Goal: Entertainment & Leisure: Consume media (video, audio)

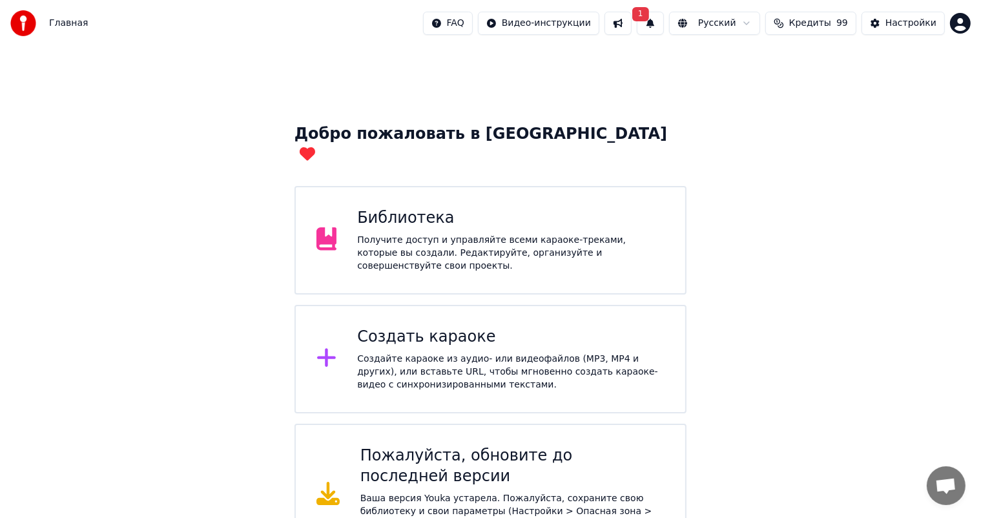
click at [628, 212] on div "Библиотека Получите доступ и управляйте всеми караоке-треками, которые вы созда…" at bounding box center [510, 240] width 307 height 65
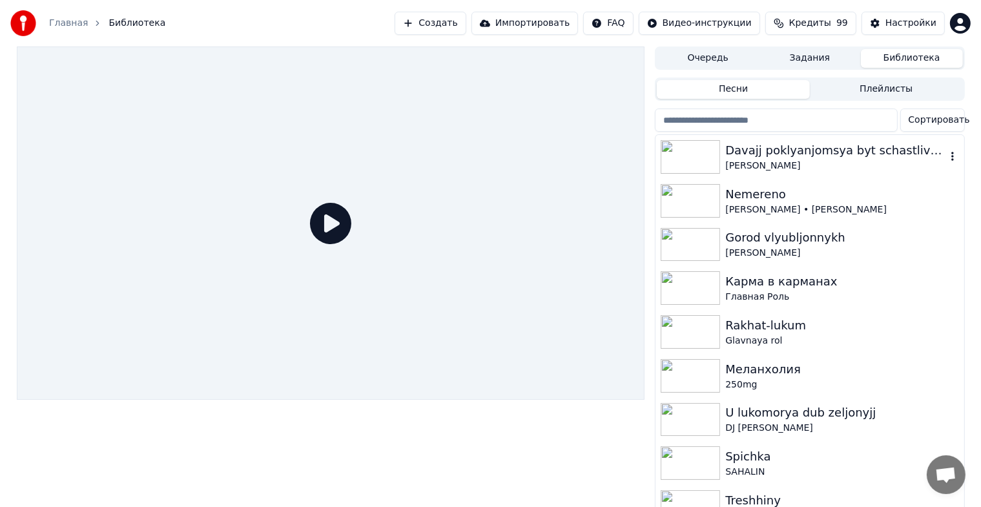
click at [673, 158] on img at bounding box center [690, 157] width 59 height 34
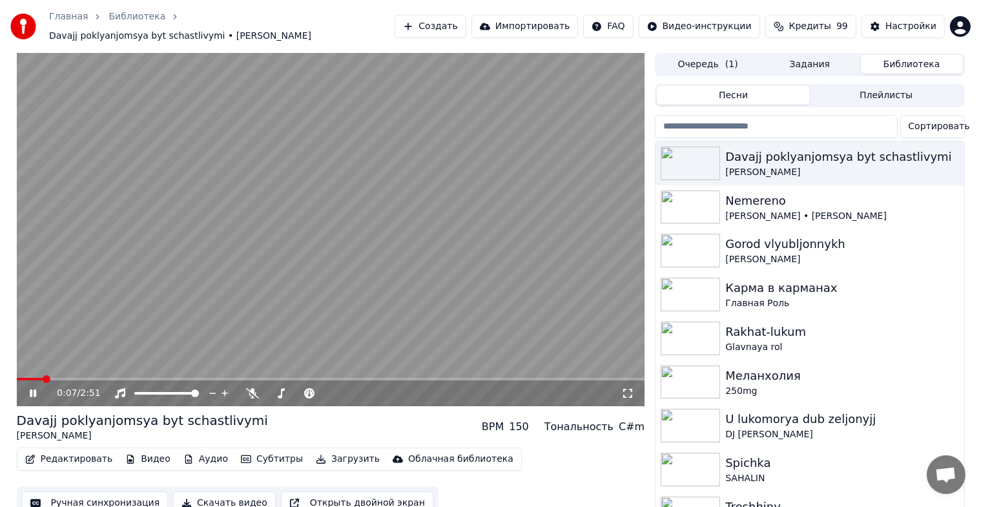
click at [36, 388] on icon at bounding box center [42, 393] width 30 height 10
click at [275, 194] on video at bounding box center [331, 229] width 629 height 353
click at [632, 389] on icon at bounding box center [627, 393] width 9 height 9
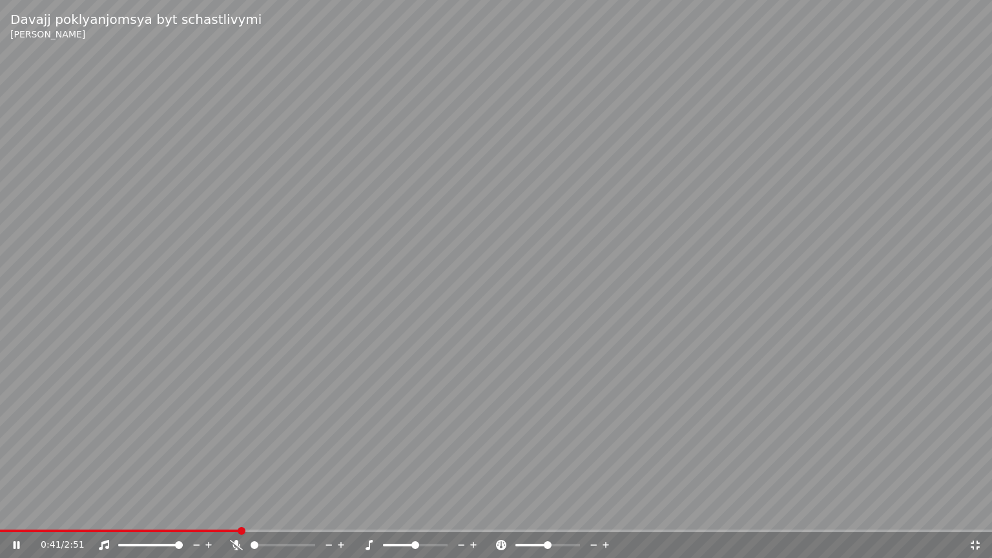
click at [20, 517] on span at bounding box center [120, 531] width 240 height 3
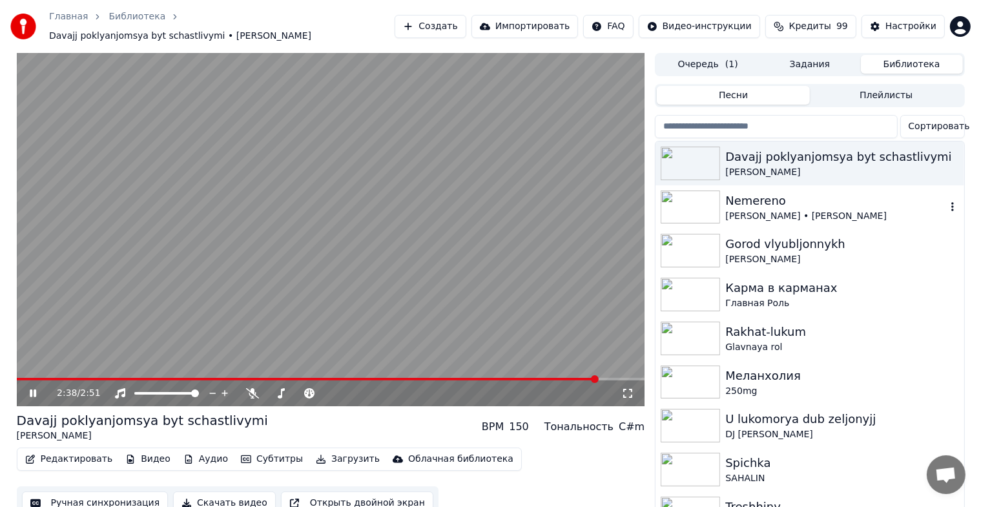
click at [698, 192] on img at bounding box center [690, 208] width 59 height 34
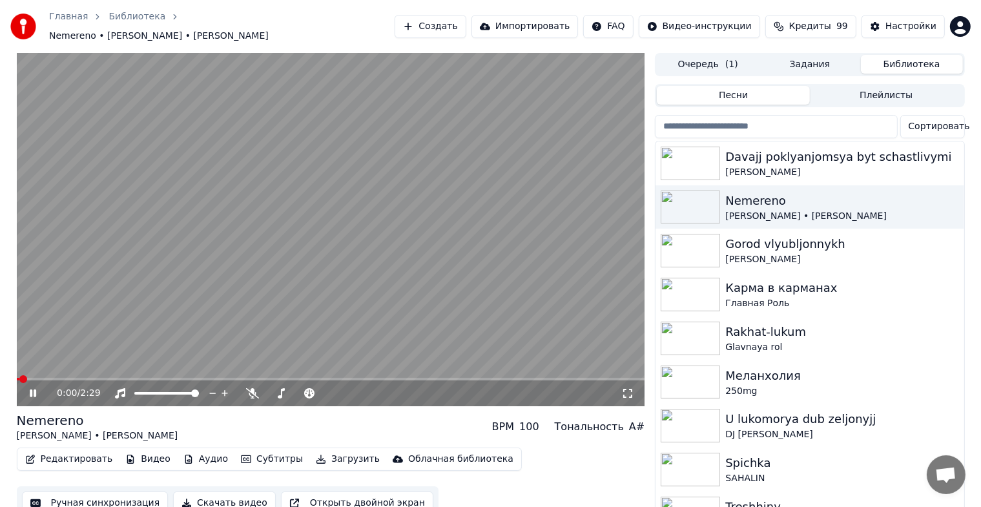
click at [630, 388] on icon at bounding box center [627, 393] width 13 height 10
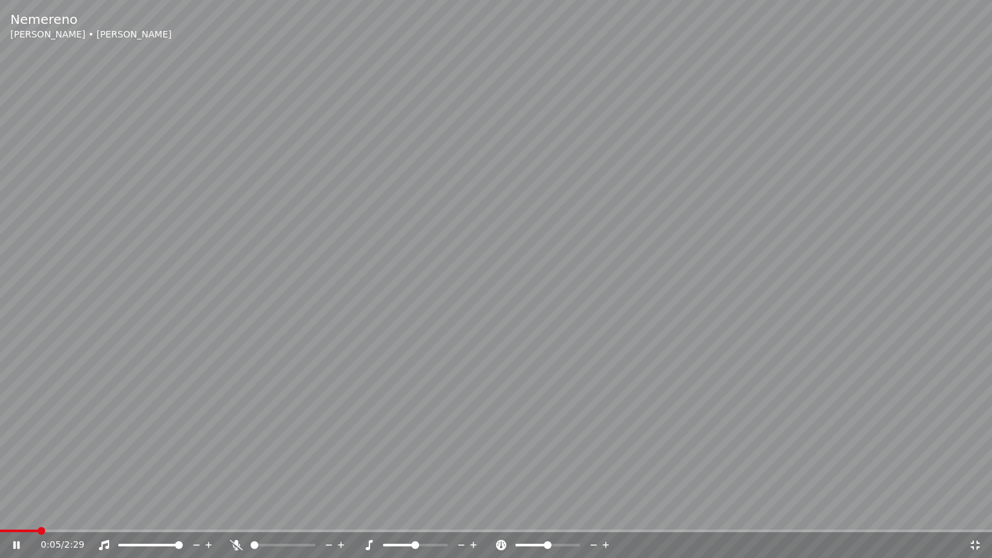
click at [966, 517] on div "0:05 / 2:29" at bounding box center [496, 545] width 992 height 26
click at [973, 517] on icon at bounding box center [975, 545] width 13 height 10
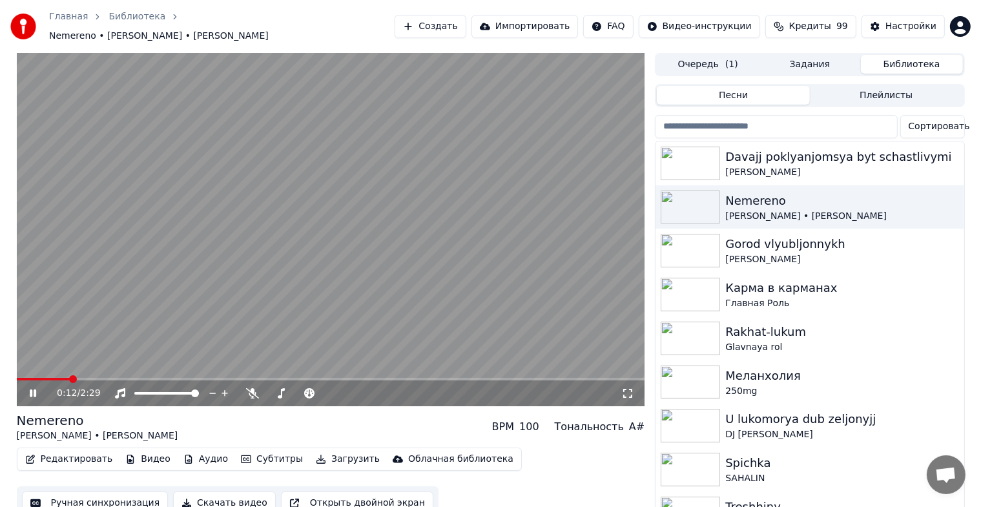
drag, startPoint x: 626, startPoint y: 392, endPoint x: 626, endPoint y: 407, distance: 14.9
click at [626, 392] on icon at bounding box center [627, 393] width 13 height 10
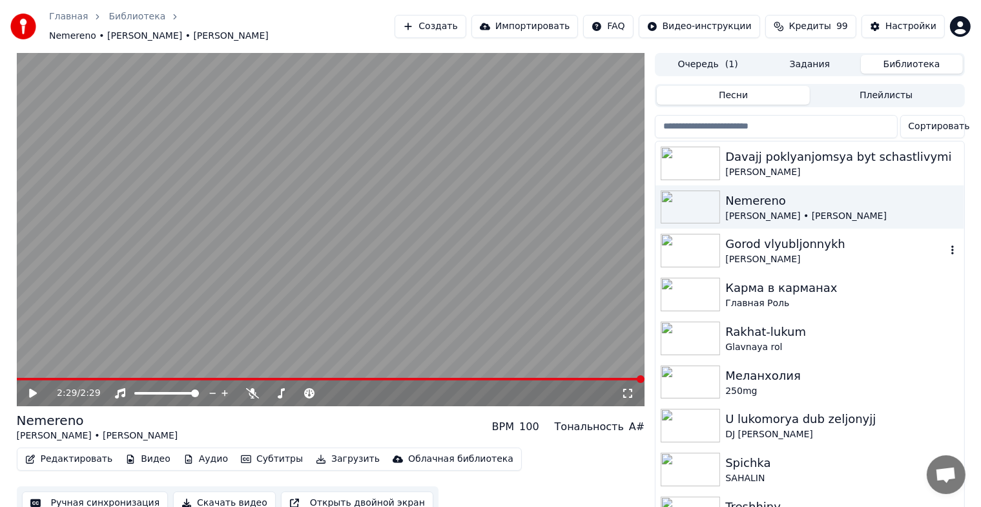
click at [689, 234] on img at bounding box center [690, 251] width 59 height 34
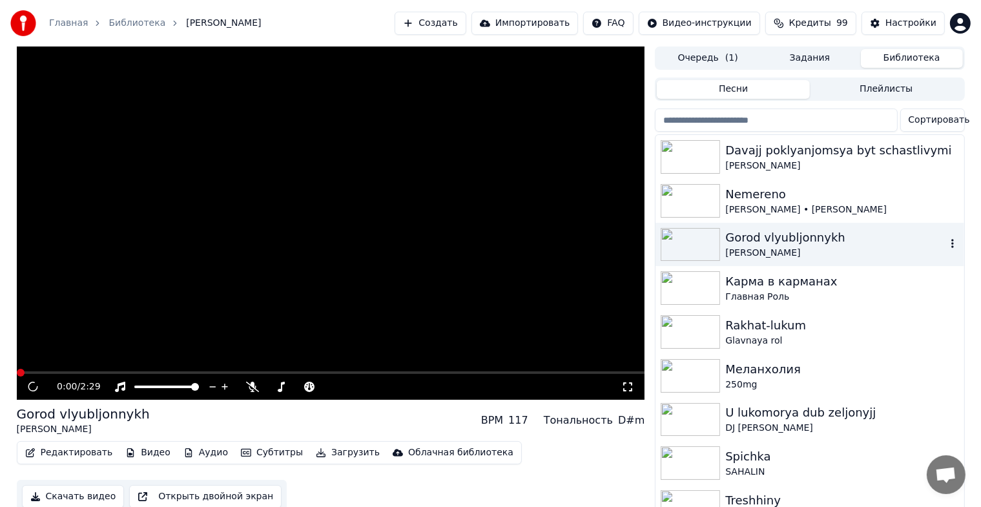
click at [689, 232] on img at bounding box center [690, 245] width 59 height 34
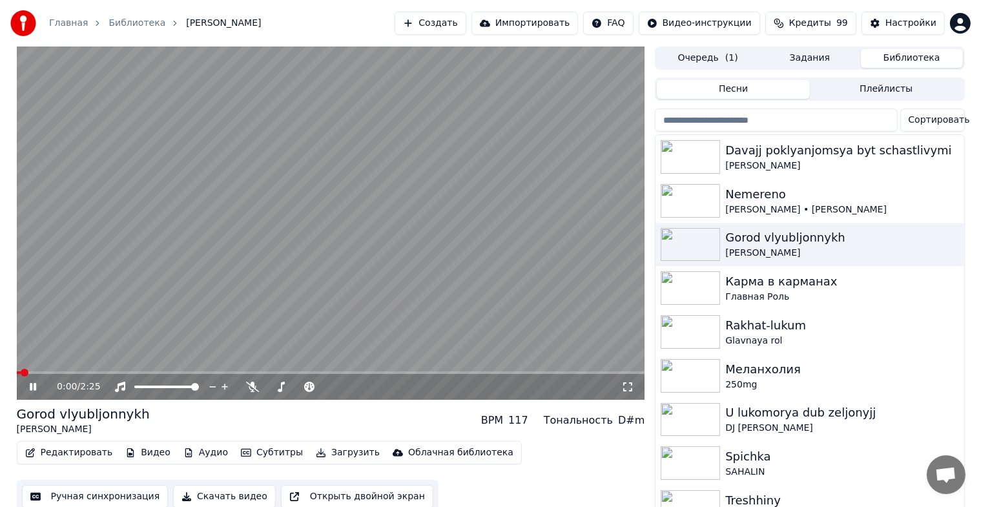
click at [630, 391] on icon at bounding box center [627, 387] width 13 height 10
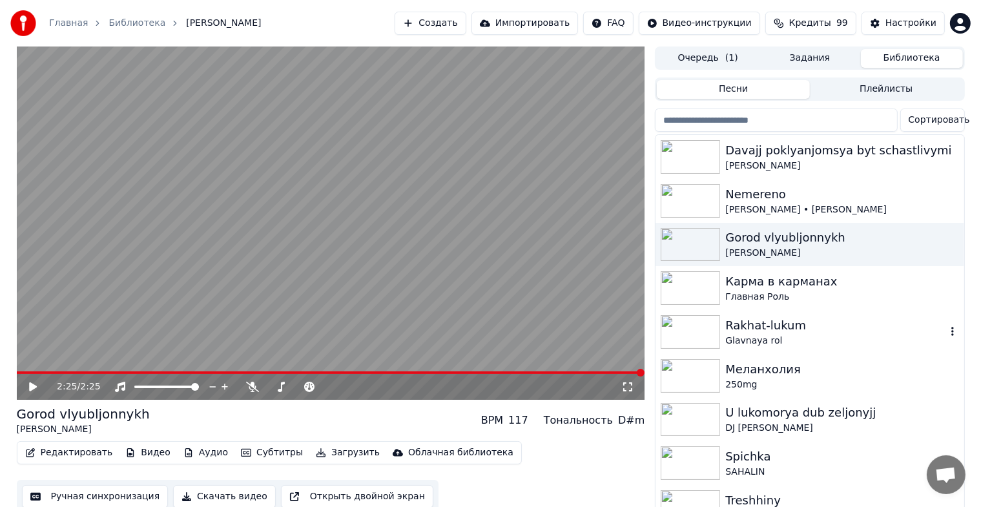
click at [692, 338] on img at bounding box center [690, 332] width 59 height 34
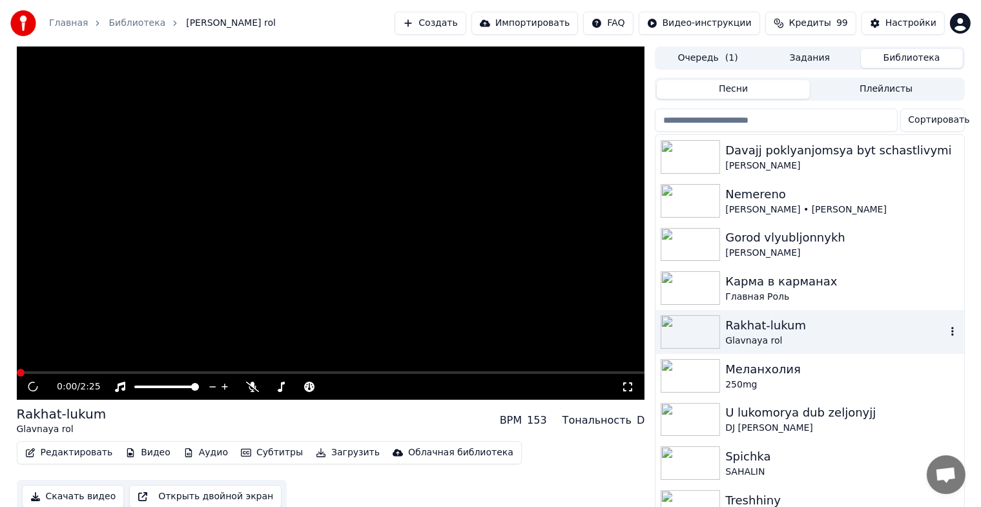
click at [692, 338] on img at bounding box center [690, 332] width 59 height 34
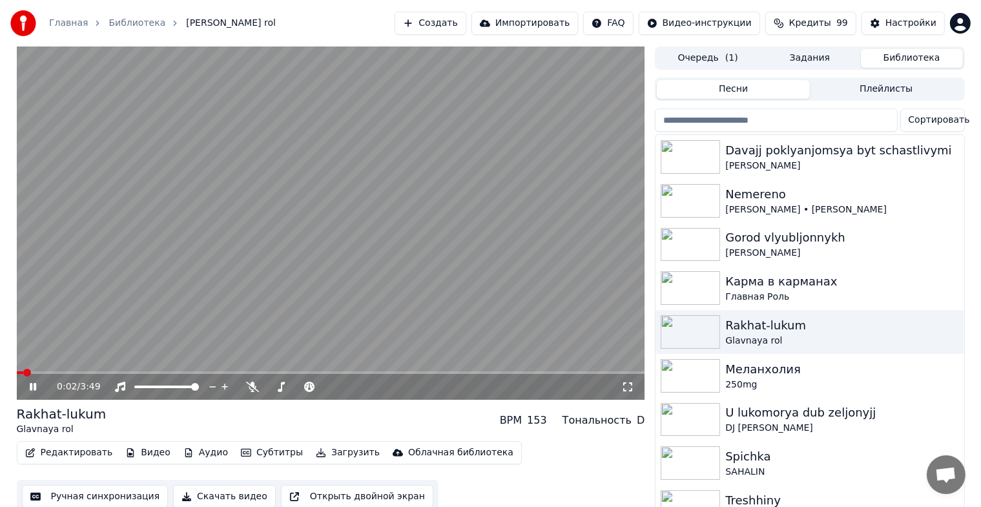
click at [632, 383] on icon at bounding box center [627, 386] width 9 height 9
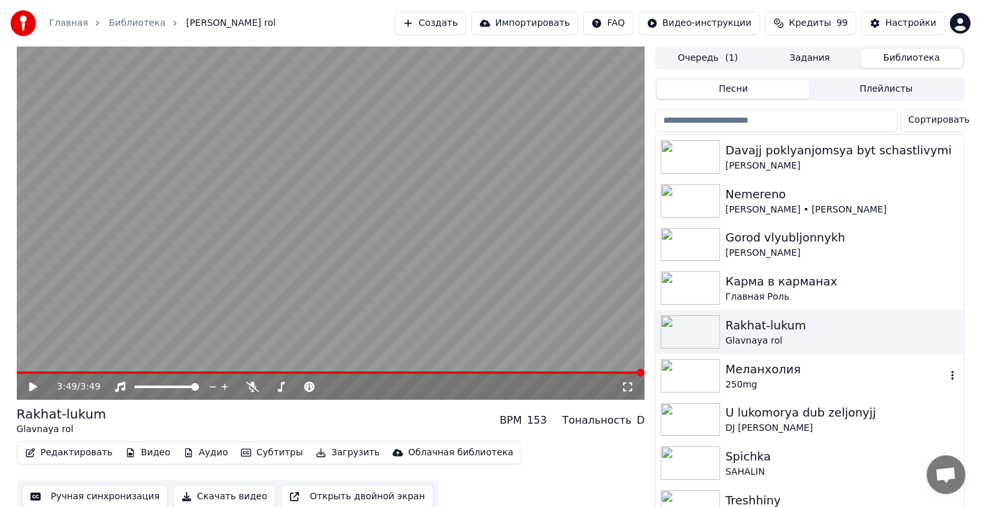
click at [690, 376] on img at bounding box center [690, 376] width 59 height 34
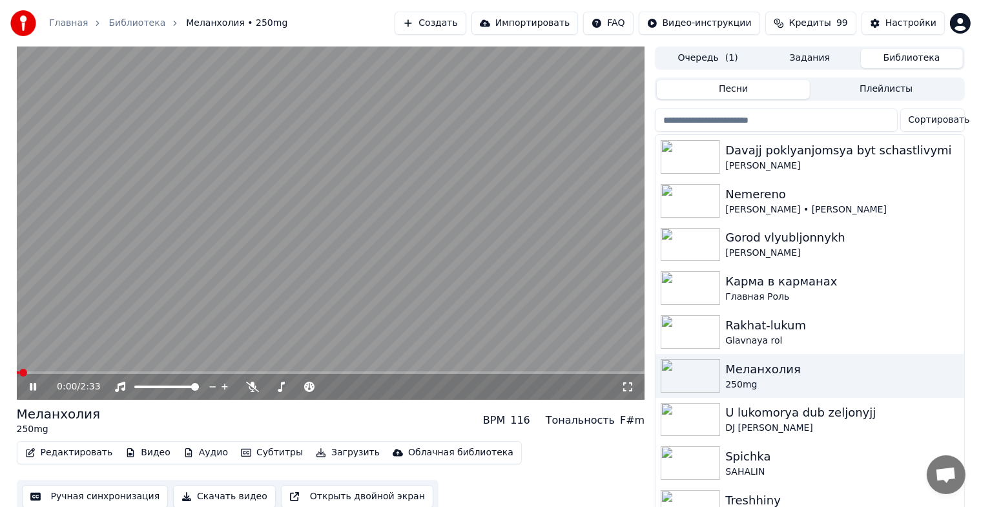
click at [628, 389] on icon at bounding box center [627, 387] width 13 height 10
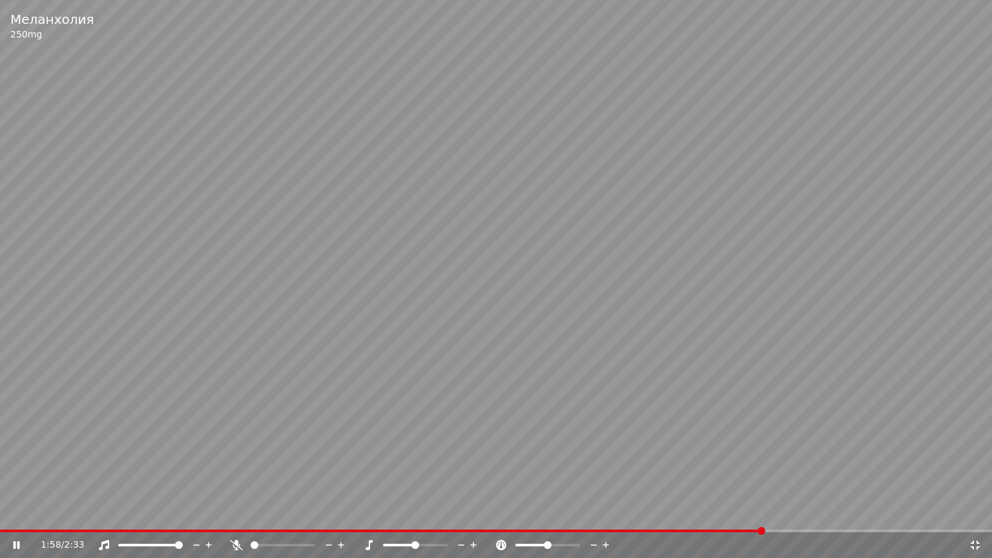
click at [637, 409] on video at bounding box center [496, 279] width 992 height 558
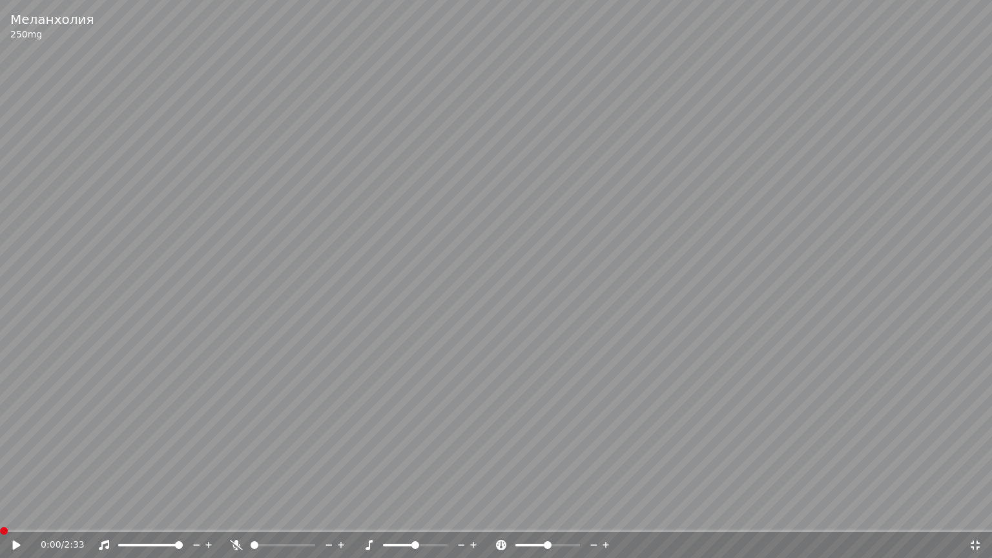
click at [0, 517] on span at bounding box center [0, 531] width 0 height 3
click at [12, 517] on icon at bounding box center [25, 545] width 30 height 10
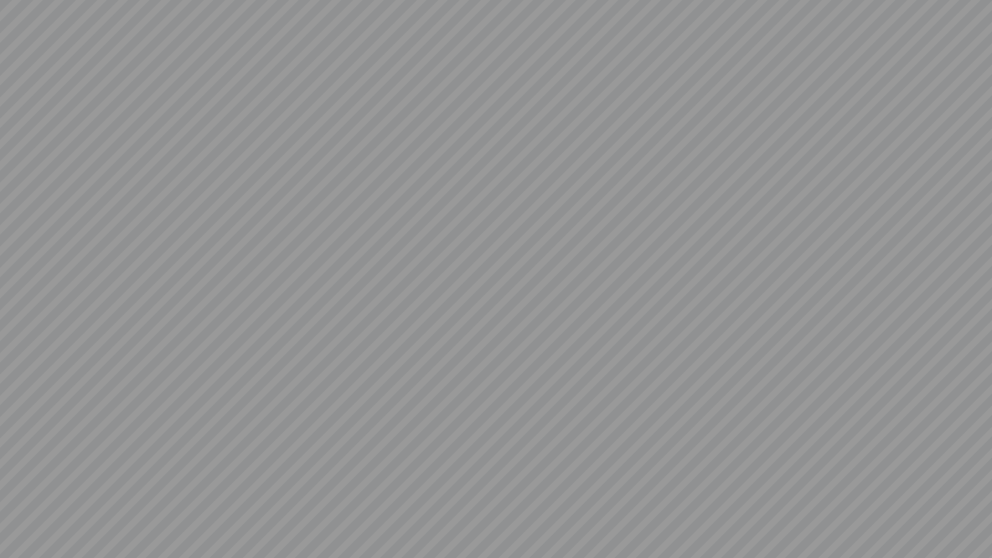
click at [159, 425] on video at bounding box center [496, 279] width 992 height 558
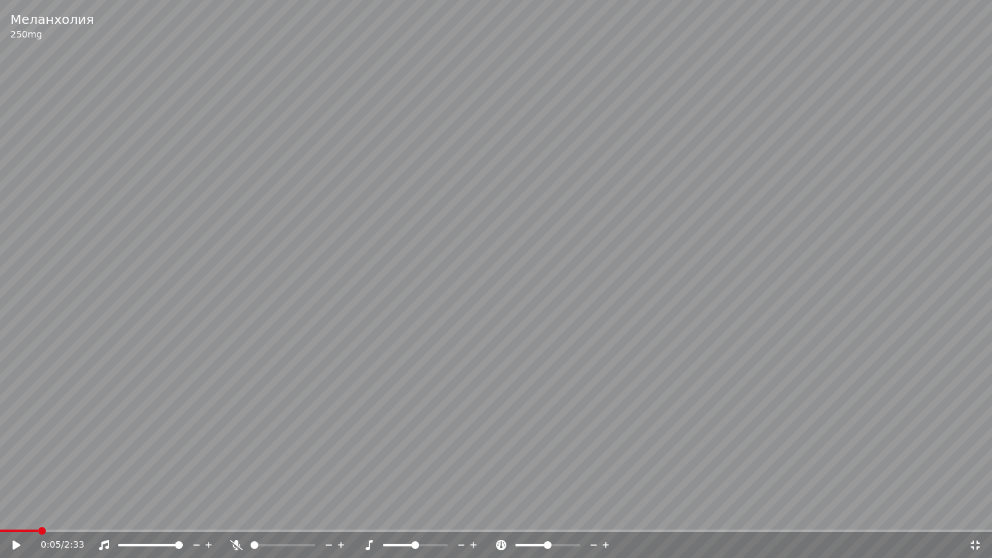
click at [13, 517] on icon at bounding box center [17, 545] width 8 height 9
click at [977, 517] on icon at bounding box center [975, 545] width 13 height 10
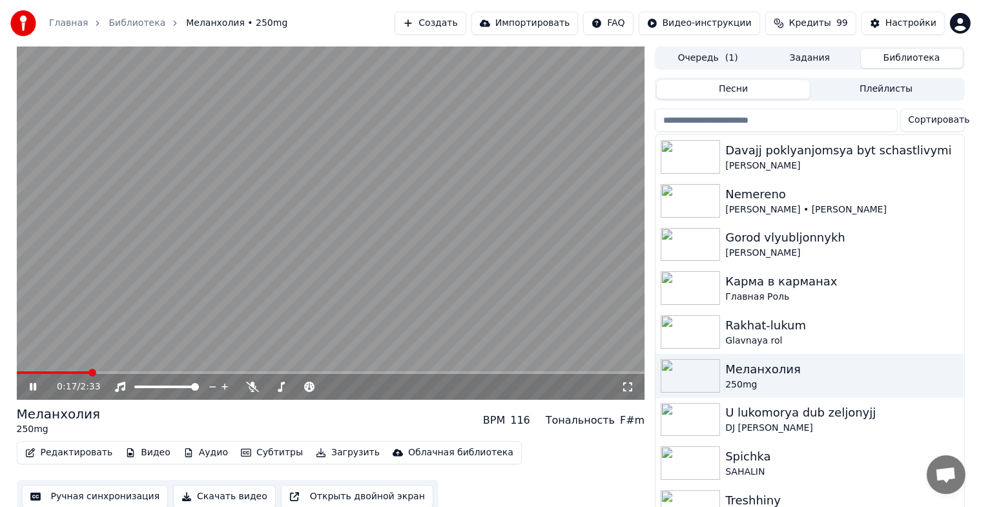
drag, startPoint x: 628, startPoint y: 387, endPoint x: 628, endPoint y: 402, distance: 14.9
click at [628, 387] on icon at bounding box center [627, 387] width 13 height 10
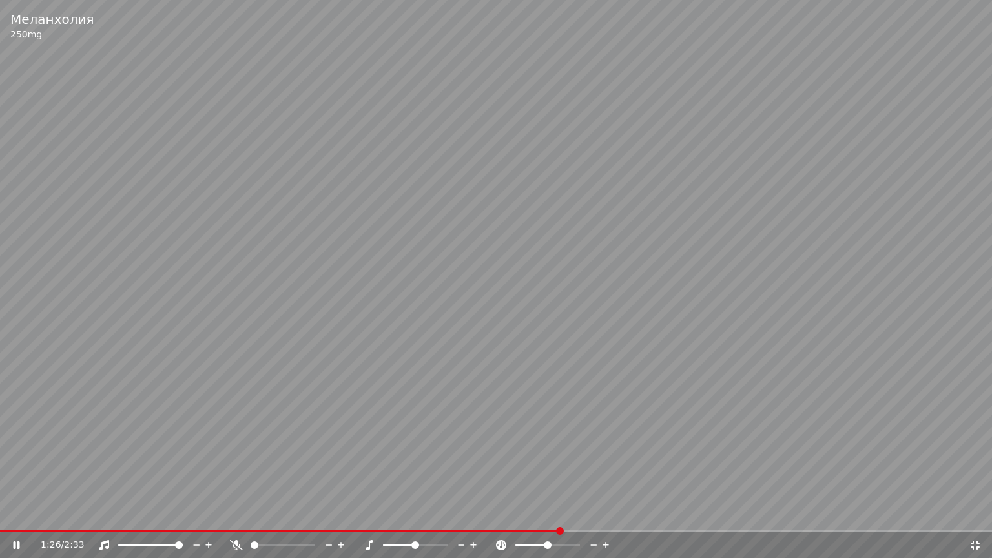
click at [479, 47] on div "Меланхолия 250mg" at bounding box center [496, 26] width 992 height 52
click at [17, 517] on div "1:26 / 2:33" at bounding box center [496, 545] width 992 height 26
click at [17, 517] on span at bounding box center [280, 531] width 561 height 3
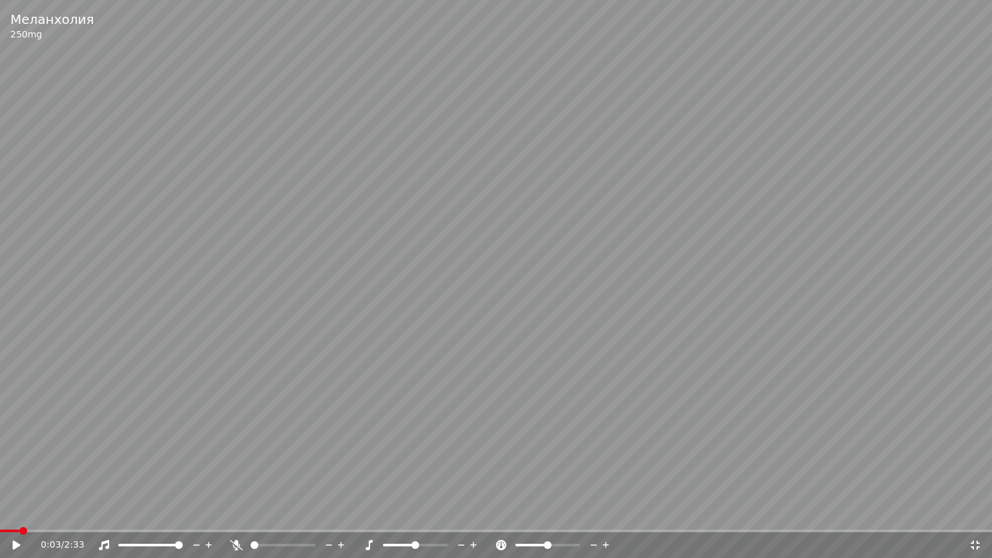
click at [6, 517] on div "0:03 / 2:33" at bounding box center [496, 545] width 992 height 26
click at [14, 517] on icon at bounding box center [25, 545] width 30 height 10
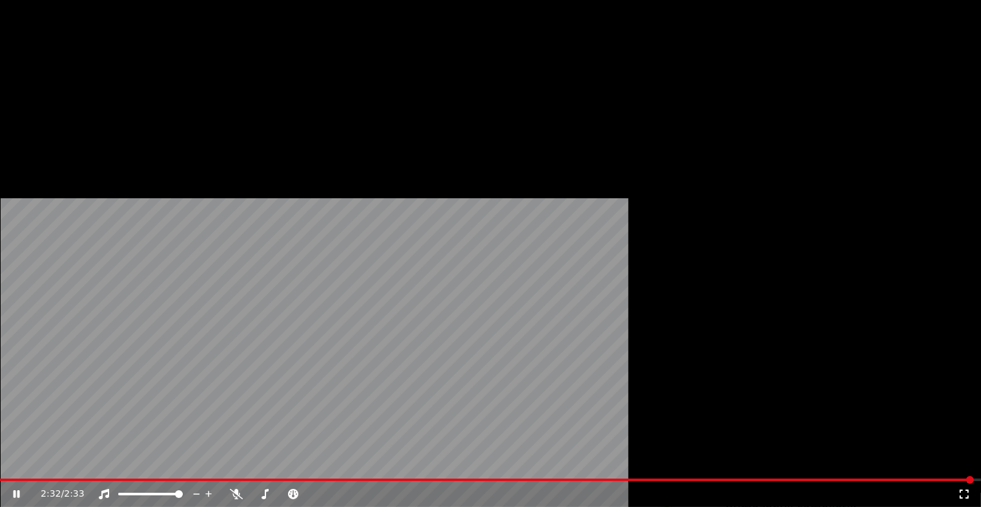
scroll to position [65, 0]
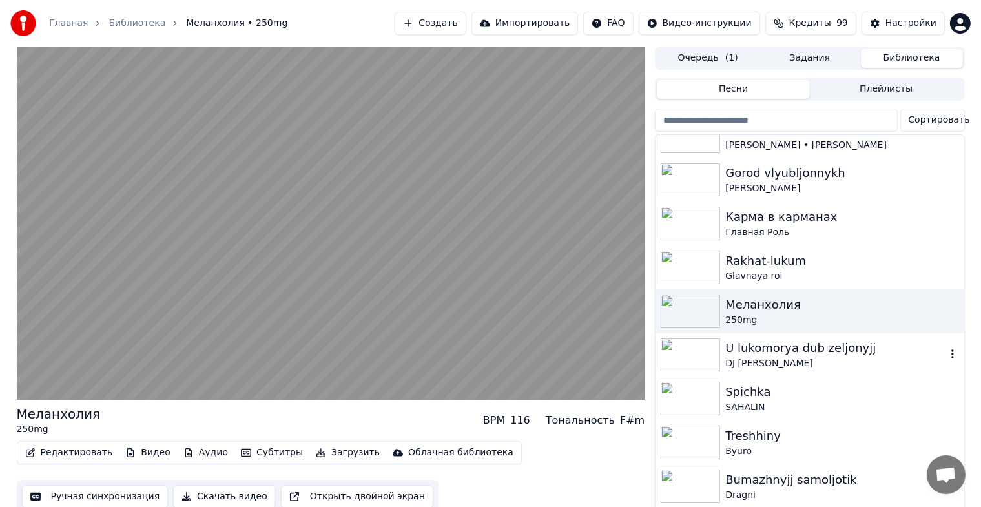
click at [694, 353] on img at bounding box center [690, 355] width 59 height 34
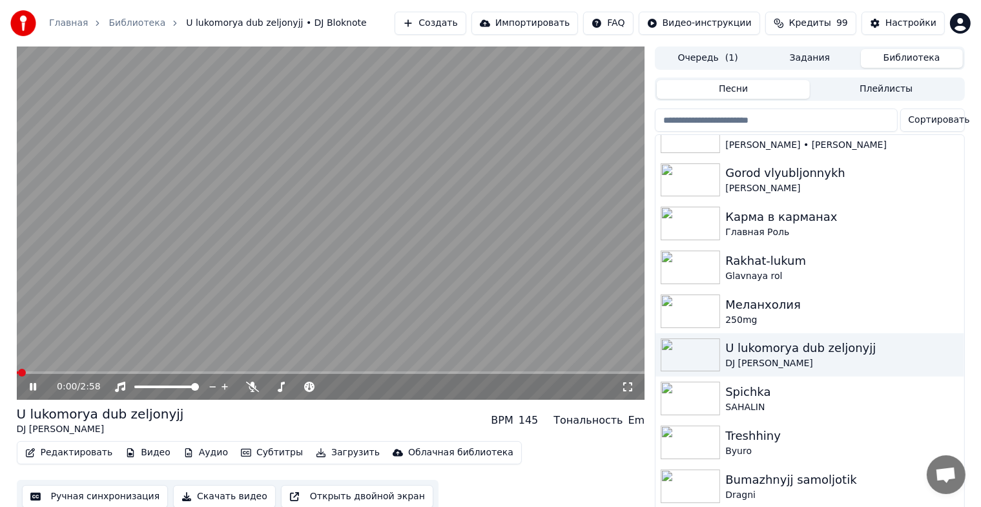
click at [630, 386] on icon at bounding box center [627, 387] width 13 height 10
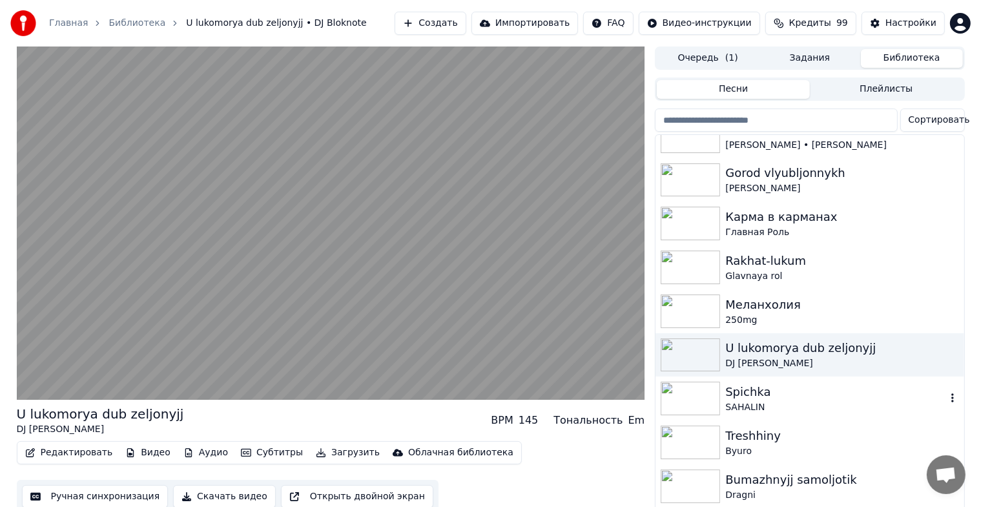
click at [700, 404] on img at bounding box center [690, 399] width 59 height 34
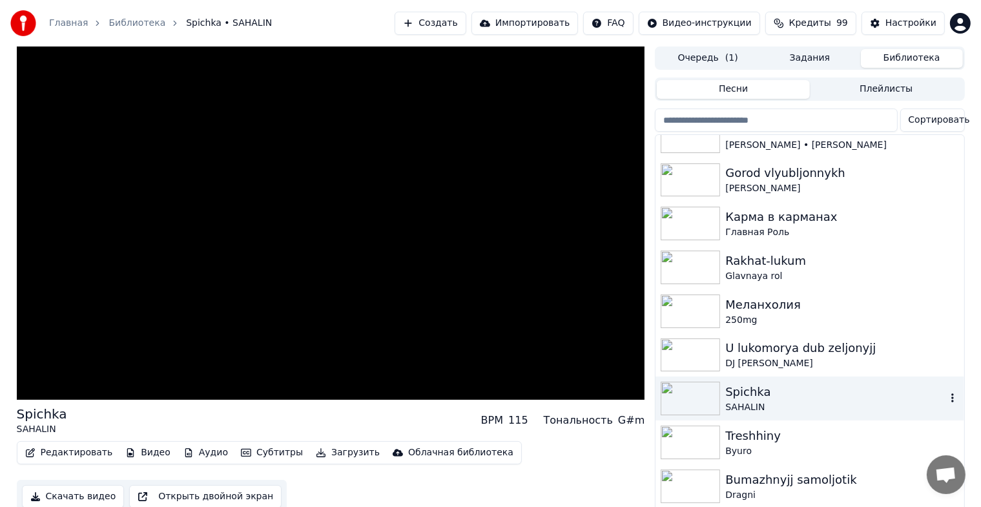
click at [700, 404] on img at bounding box center [690, 399] width 59 height 34
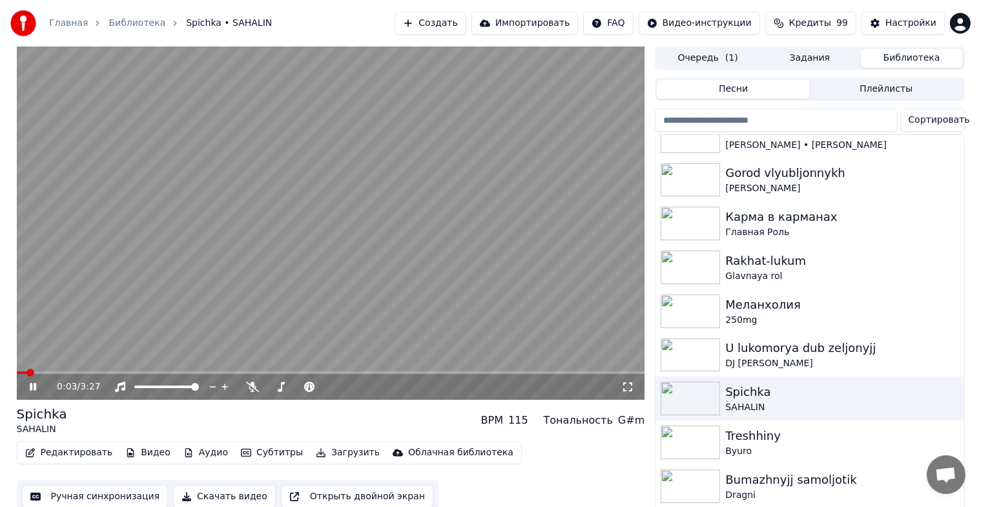
click at [627, 388] on icon at bounding box center [627, 387] width 13 height 10
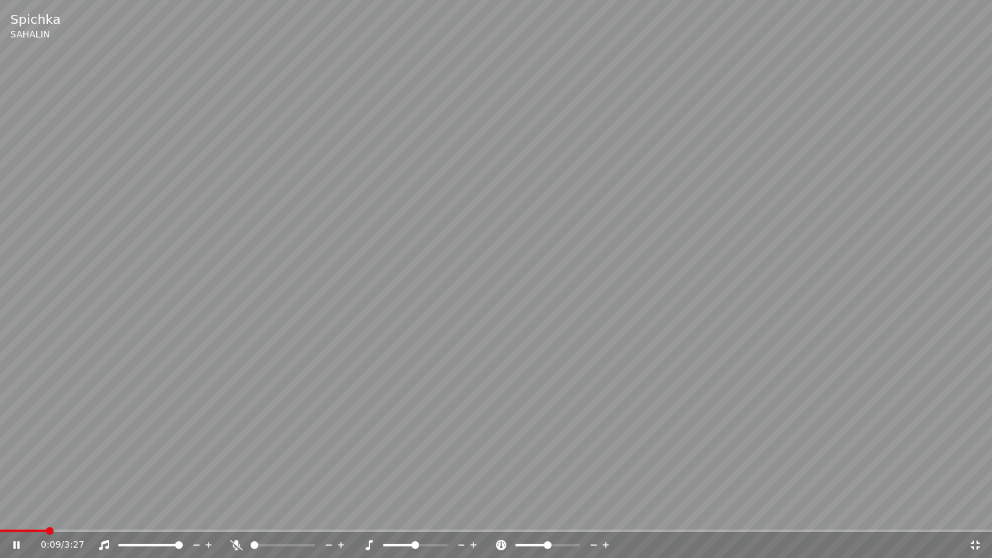
click at [588, 376] on video at bounding box center [496, 279] width 992 height 558
click at [18, 517] on video at bounding box center [496, 279] width 992 height 558
click at [11, 517] on video at bounding box center [496, 279] width 992 height 558
click at [14, 517] on span at bounding box center [7, 531] width 14 height 3
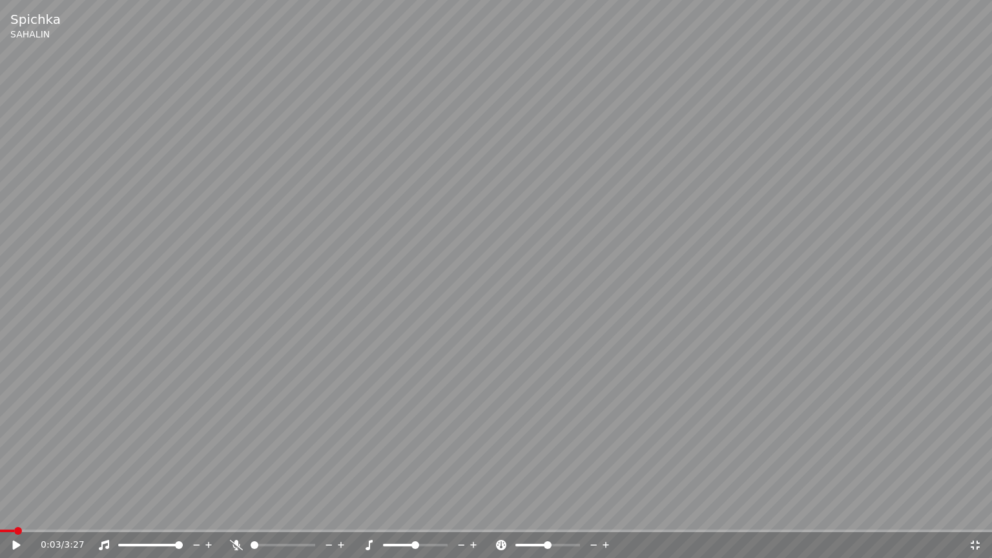
click at [8, 517] on div "0:03 / 3:27" at bounding box center [496, 545] width 992 height 26
click at [13, 517] on icon at bounding box center [17, 545] width 8 height 9
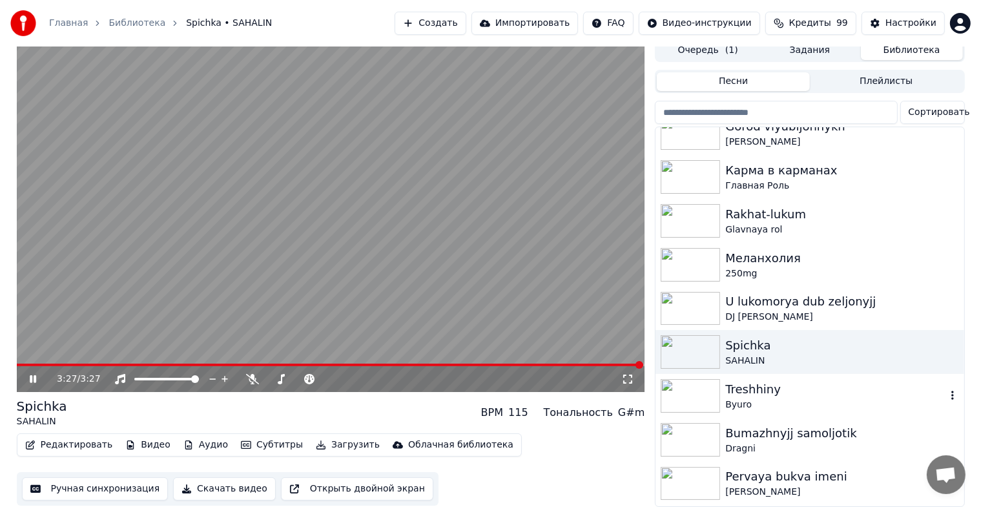
scroll to position [129, 0]
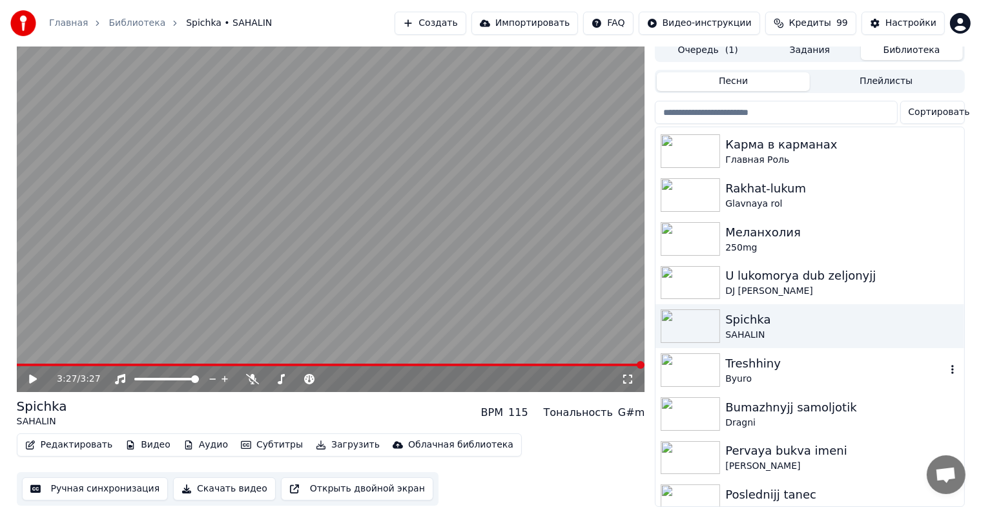
click at [675, 359] on img at bounding box center [690, 370] width 59 height 34
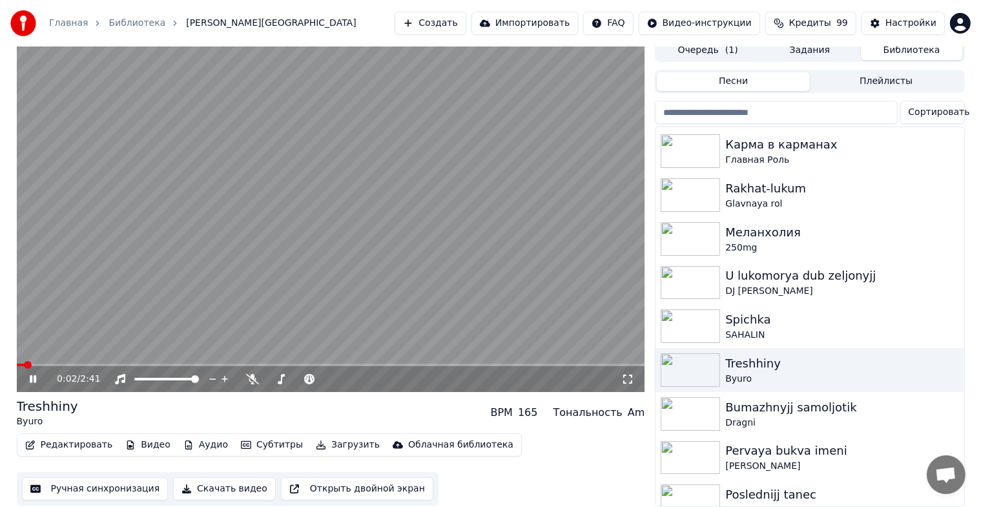
click at [627, 374] on icon at bounding box center [627, 379] width 13 height 10
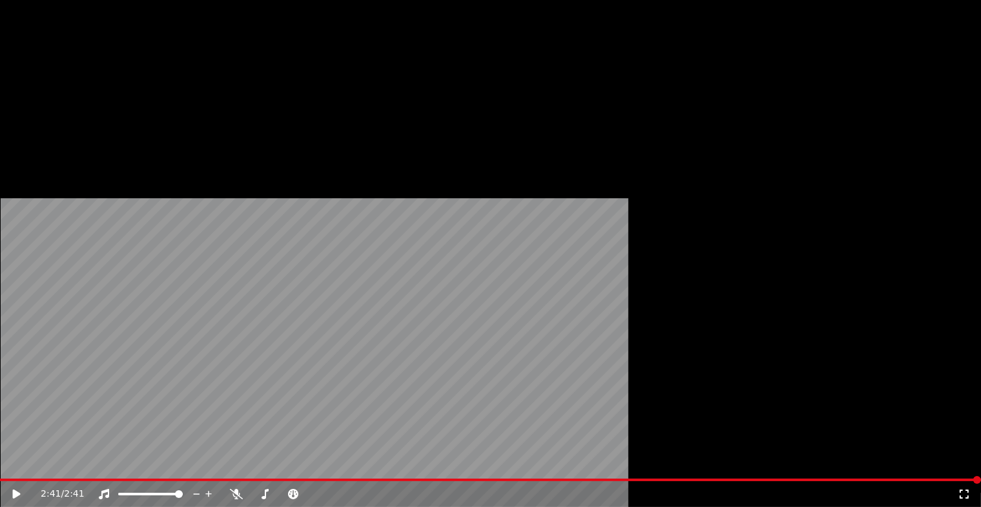
scroll to position [129, 0]
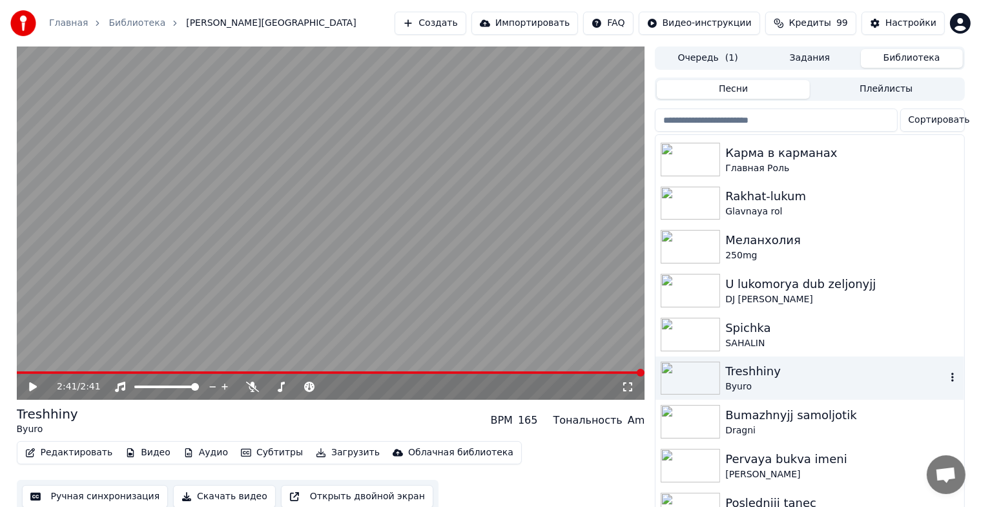
click at [692, 383] on img at bounding box center [690, 379] width 59 height 34
click at [671, 439] on div "Bumazhnyjj samoljotik Dragni" at bounding box center [810, 422] width 308 height 44
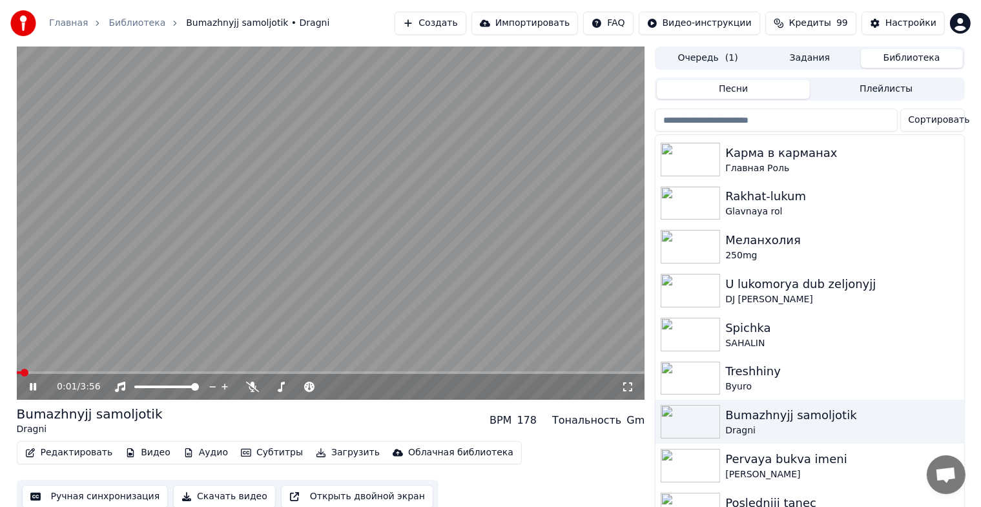
click at [630, 379] on div "0:01 / 3:56" at bounding box center [331, 387] width 629 height 26
click at [629, 385] on icon at bounding box center [627, 387] width 13 height 10
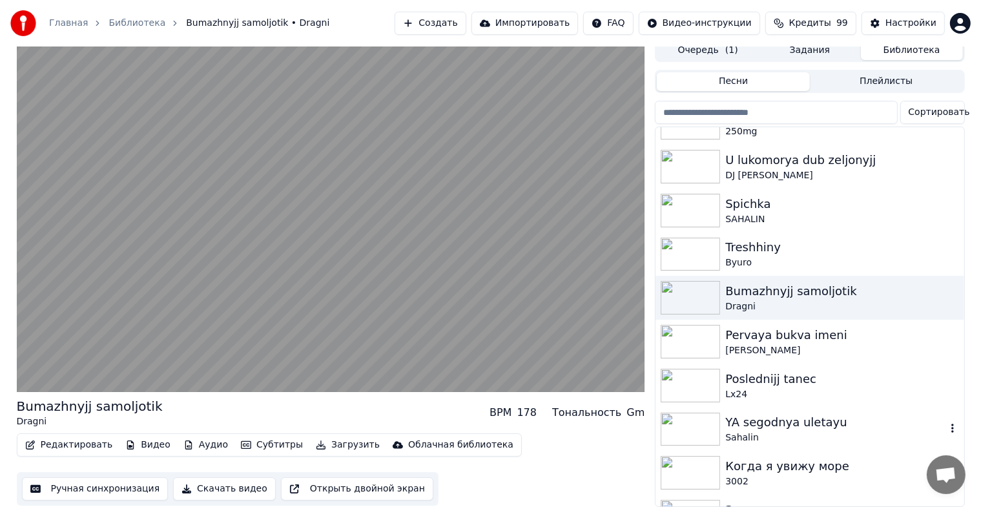
scroll to position [258, 0]
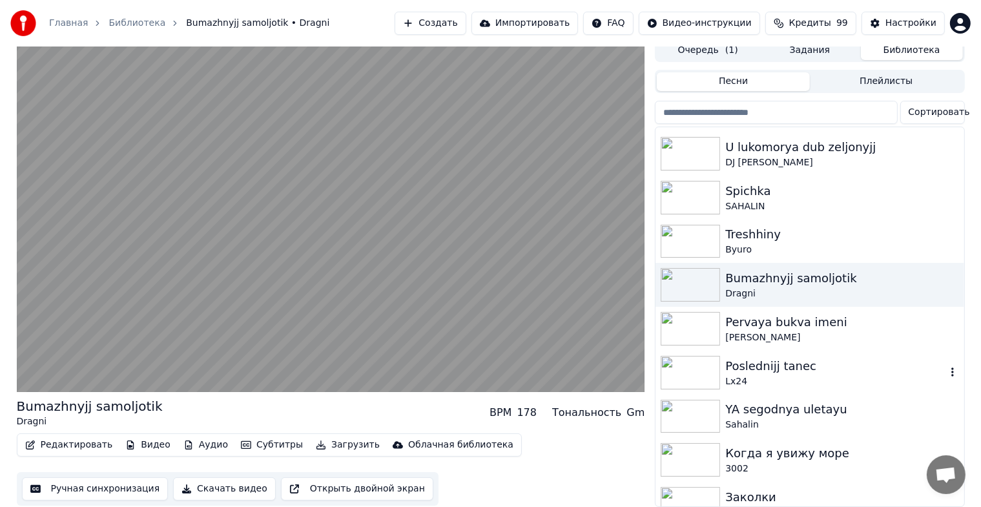
click at [671, 364] on img at bounding box center [690, 373] width 59 height 34
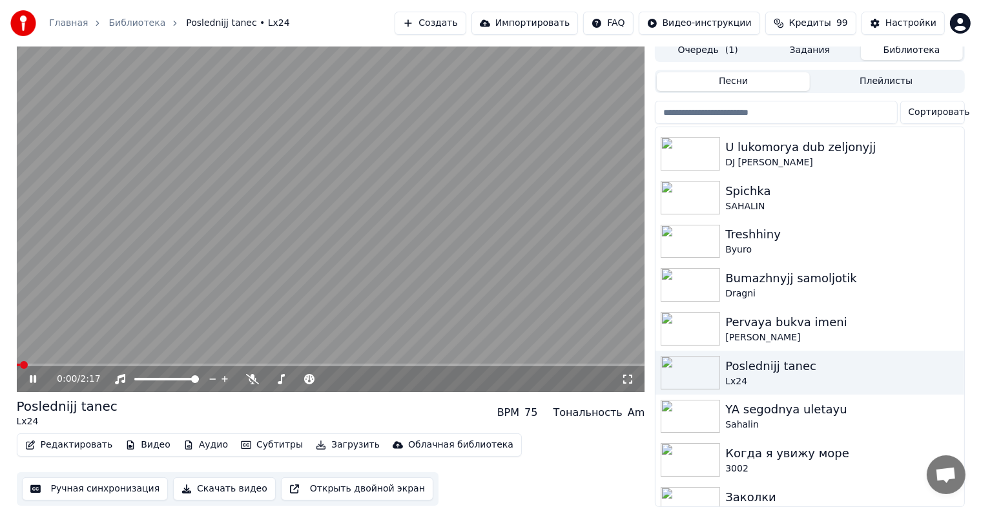
click at [628, 374] on icon at bounding box center [627, 379] width 13 height 10
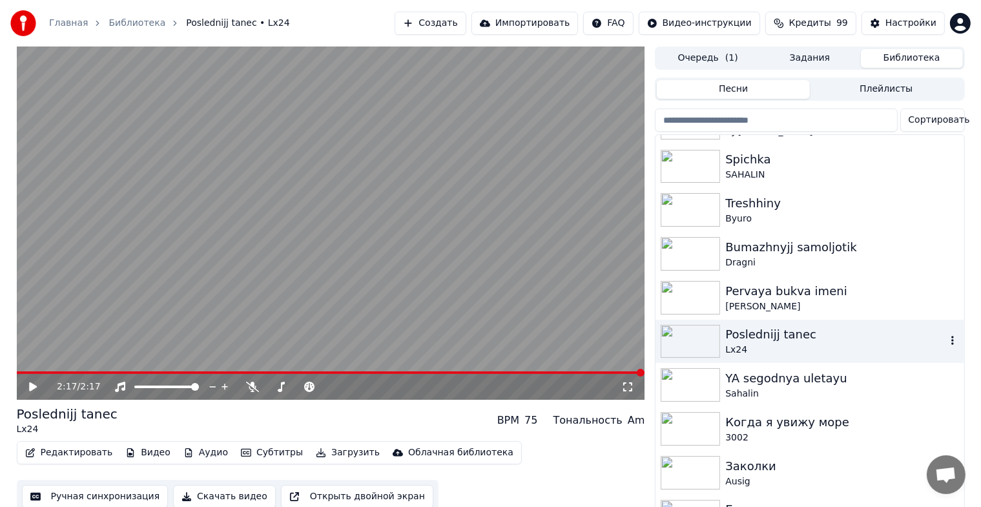
scroll to position [323, 0]
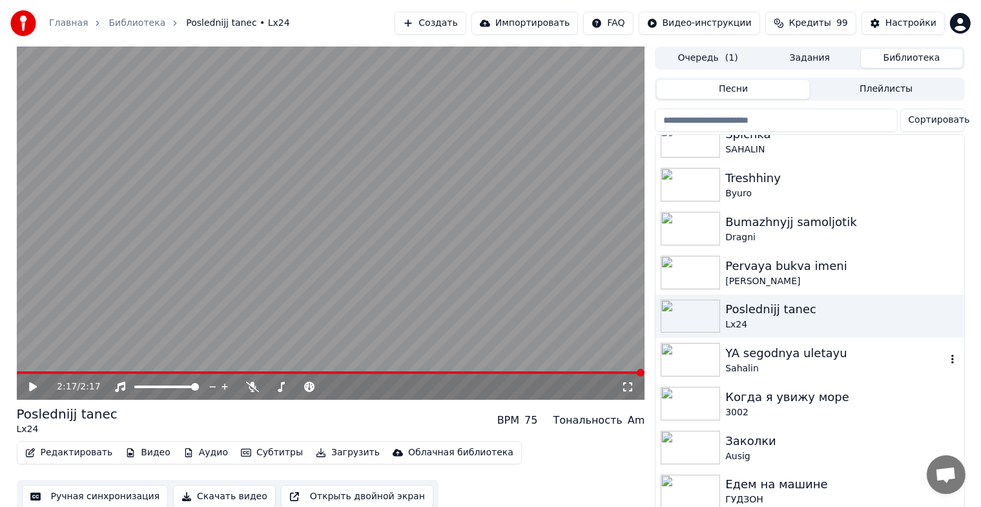
click at [714, 360] on img at bounding box center [690, 360] width 59 height 34
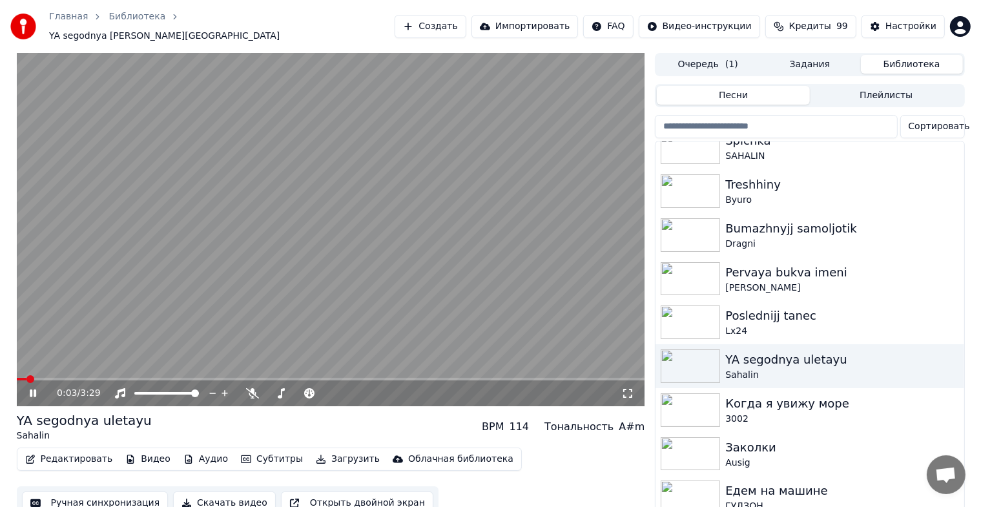
drag, startPoint x: 625, startPoint y: 386, endPoint x: 625, endPoint y: 400, distance: 14.9
click at [625, 388] on icon at bounding box center [627, 393] width 13 height 10
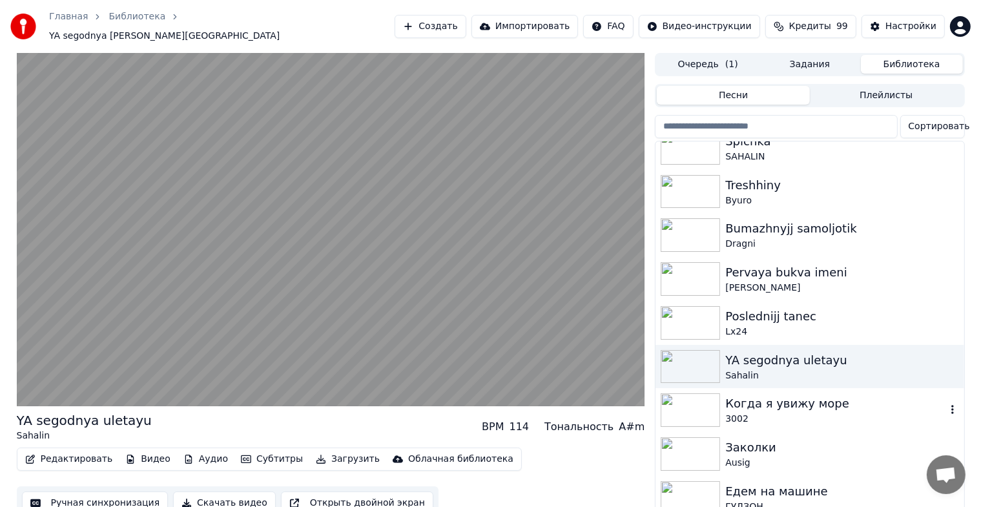
scroll to position [388, 0]
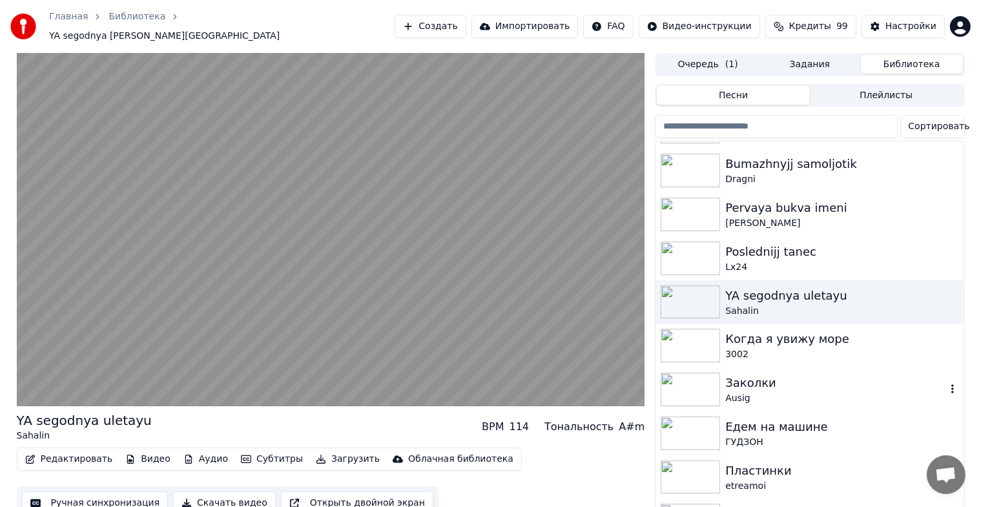
click at [687, 382] on img at bounding box center [690, 390] width 59 height 34
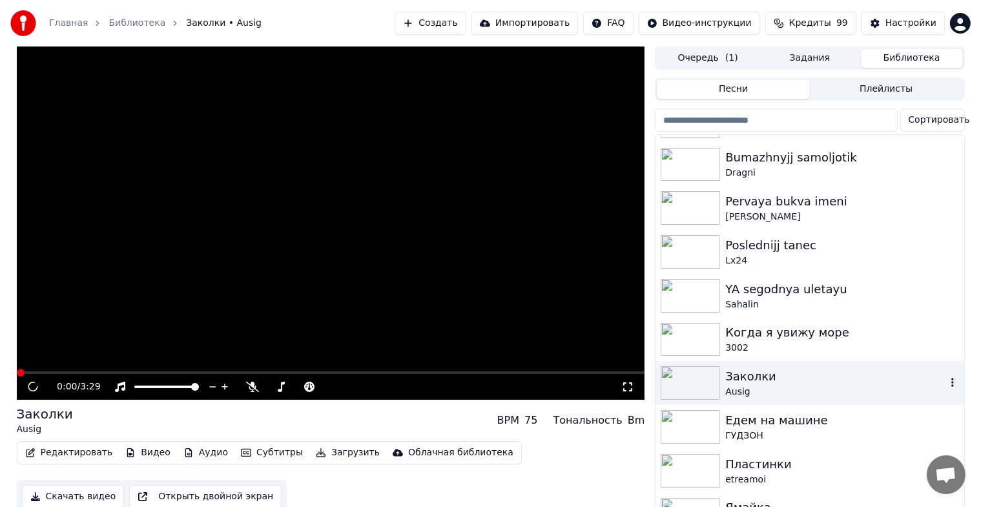
click at [687, 382] on img at bounding box center [690, 383] width 59 height 34
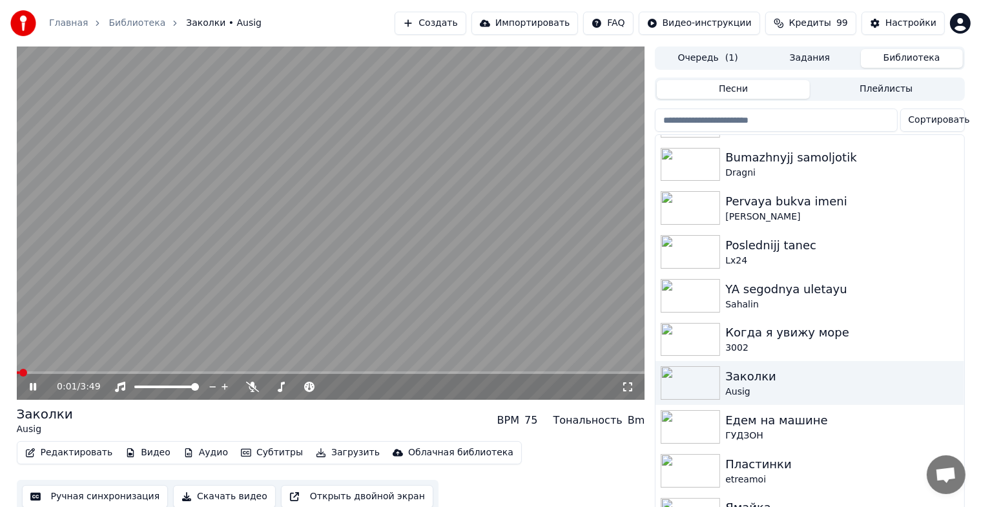
click at [625, 390] on icon at bounding box center [627, 387] width 13 height 10
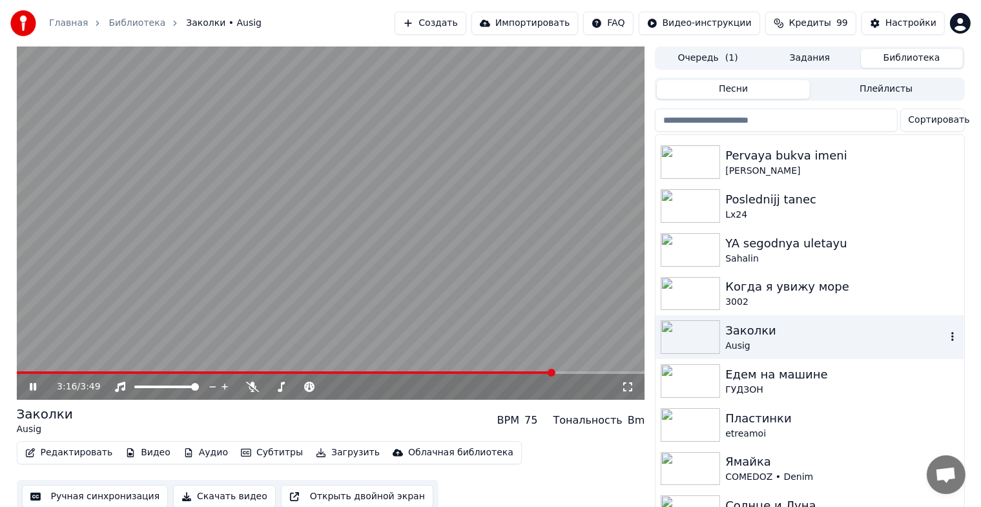
scroll to position [452, 0]
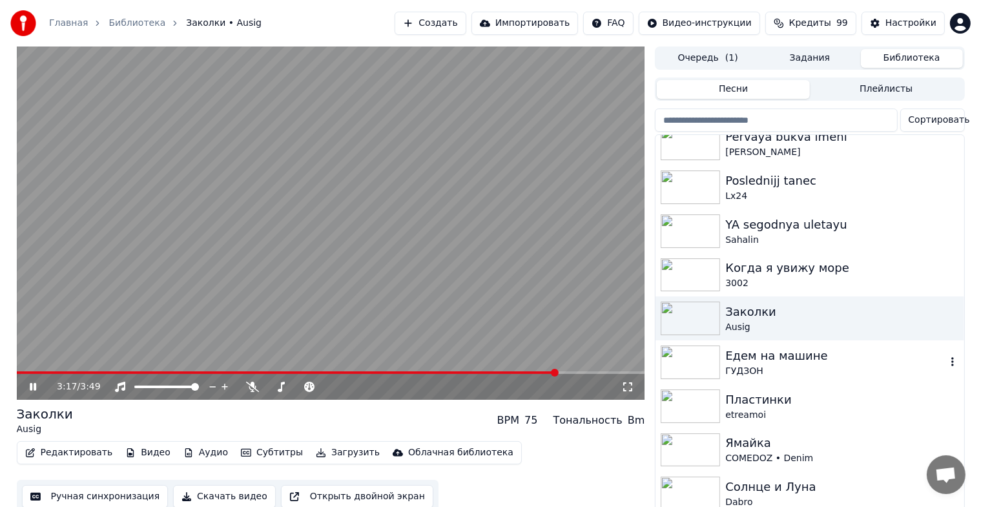
click at [677, 372] on img at bounding box center [690, 363] width 59 height 34
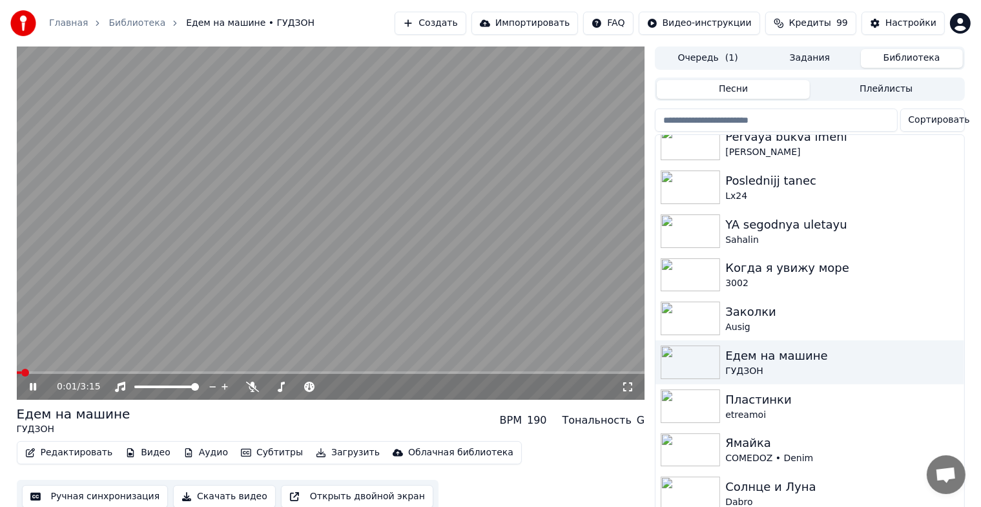
click at [628, 386] on icon at bounding box center [627, 387] width 13 height 10
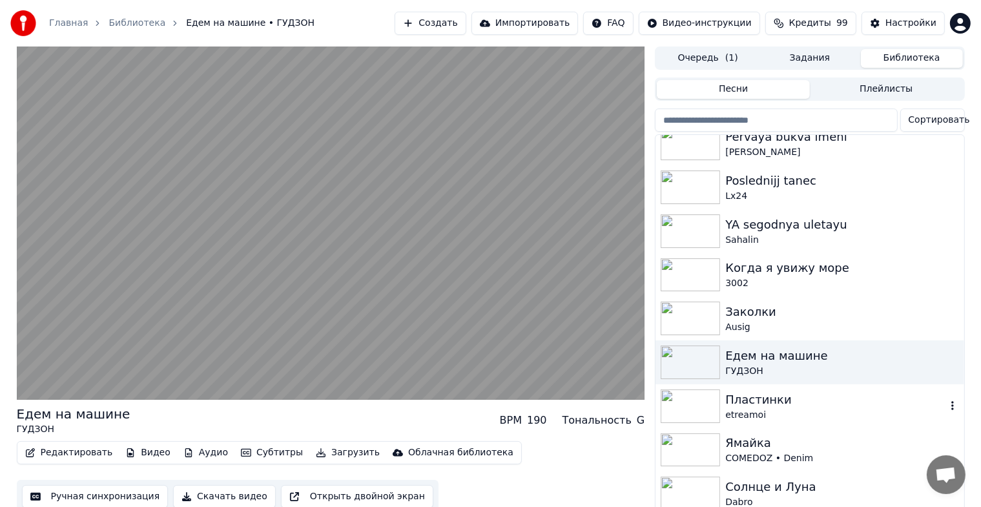
click at [700, 400] on img at bounding box center [690, 407] width 59 height 34
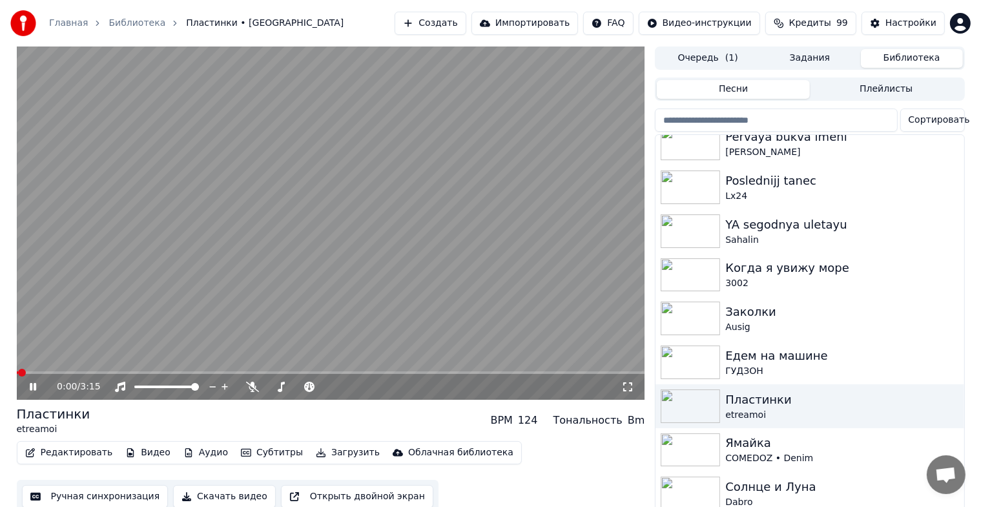
click at [632, 385] on icon at bounding box center [627, 386] width 9 height 9
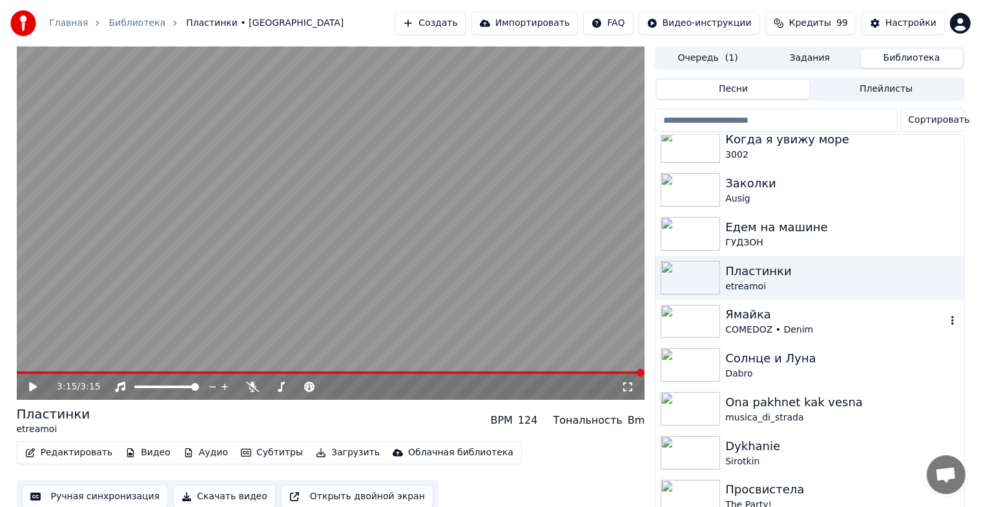
scroll to position [646, 0]
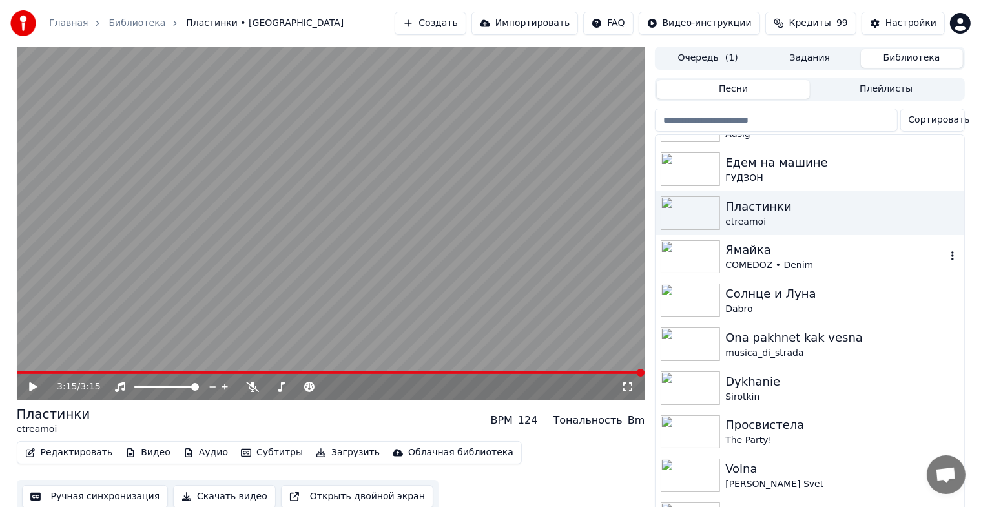
click at [687, 264] on img at bounding box center [690, 257] width 59 height 34
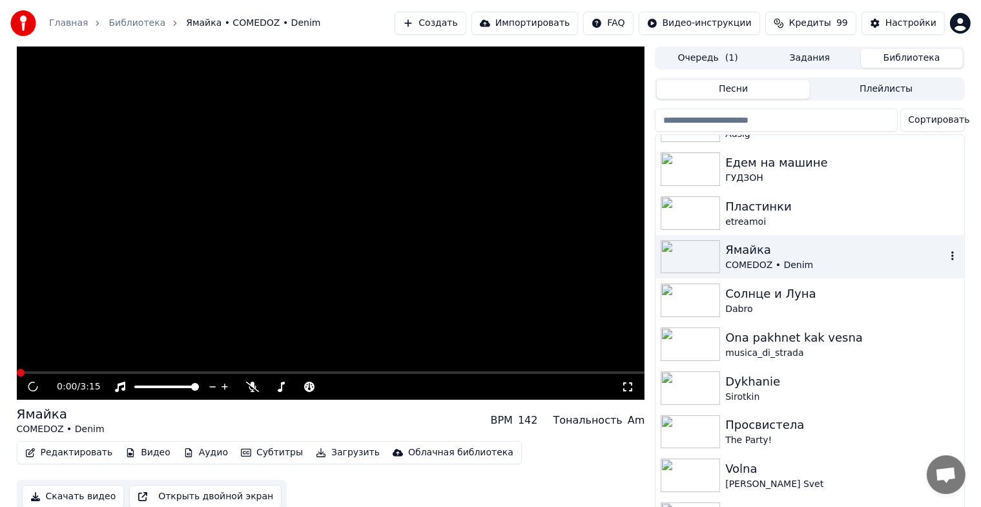
click at [687, 264] on img at bounding box center [690, 257] width 59 height 34
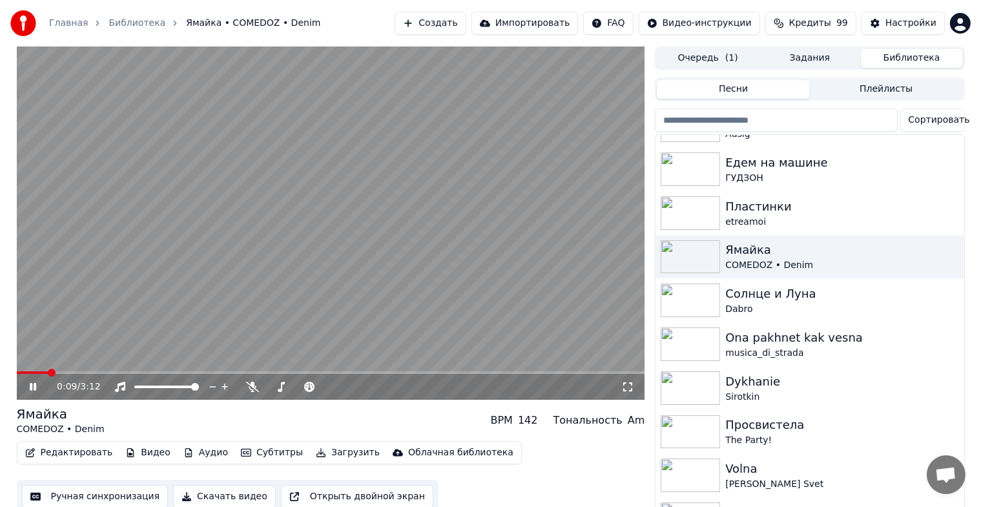
drag, startPoint x: 631, startPoint y: 383, endPoint x: 632, endPoint y: 398, distance: 14.9
click at [632, 382] on icon at bounding box center [627, 386] width 9 height 9
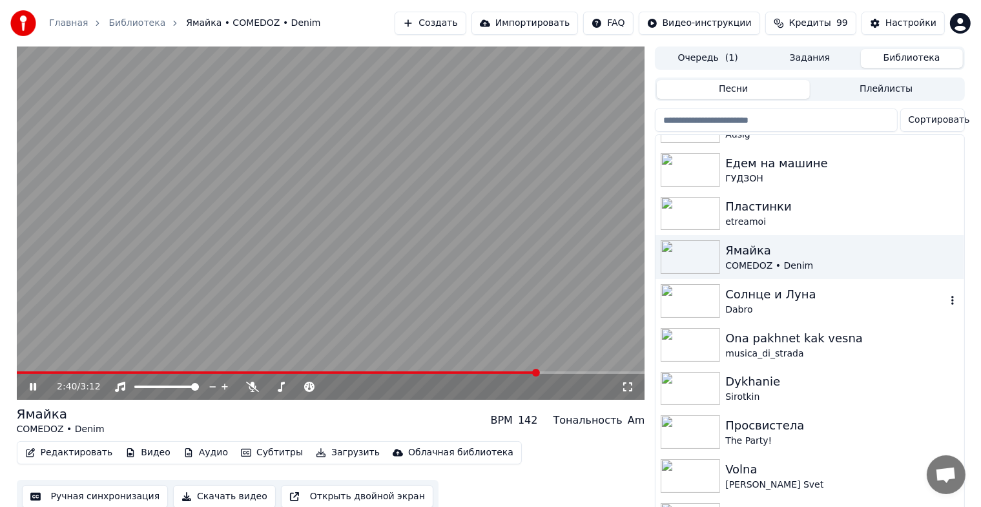
click at [707, 292] on img at bounding box center [690, 301] width 59 height 34
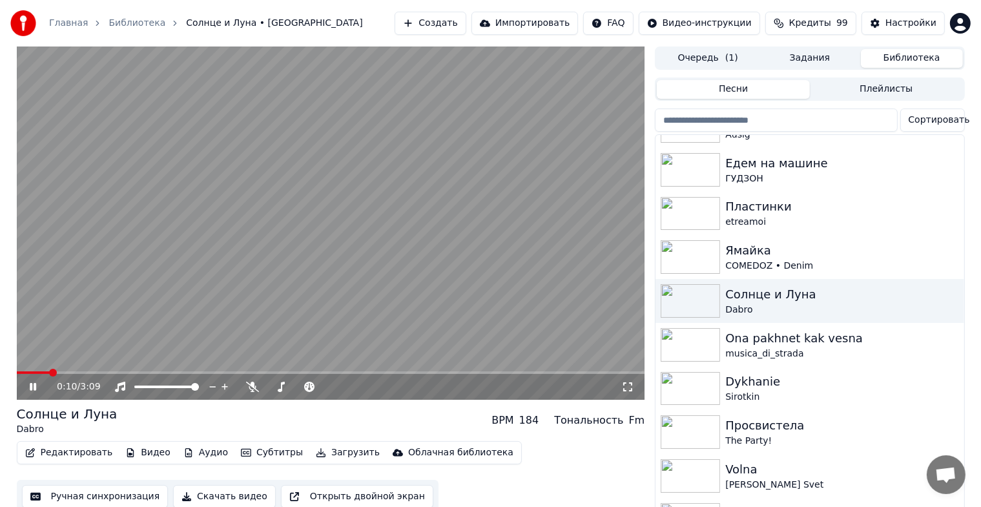
click at [627, 385] on icon at bounding box center [627, 387] width 13 height 10
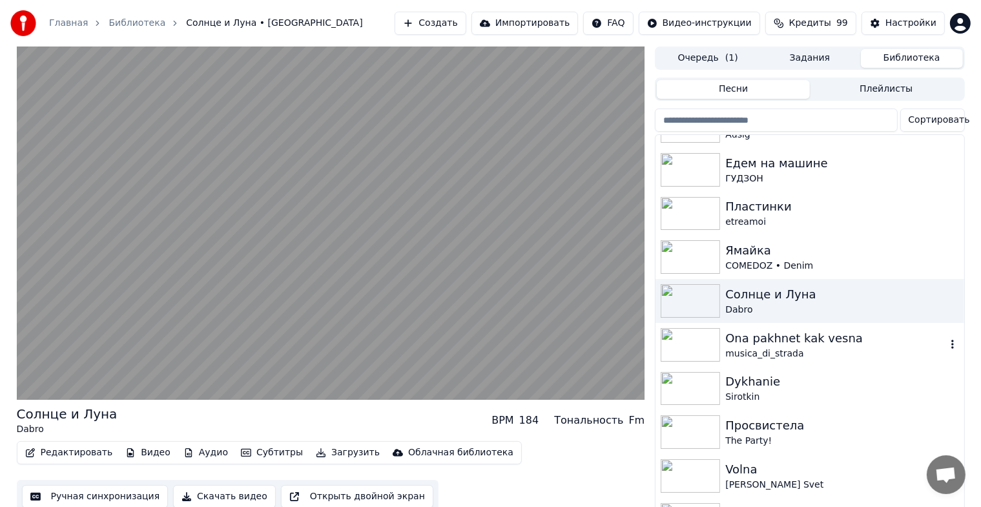
click at [689, 341] on img at bounding box center [690, 345] width 59 height 34
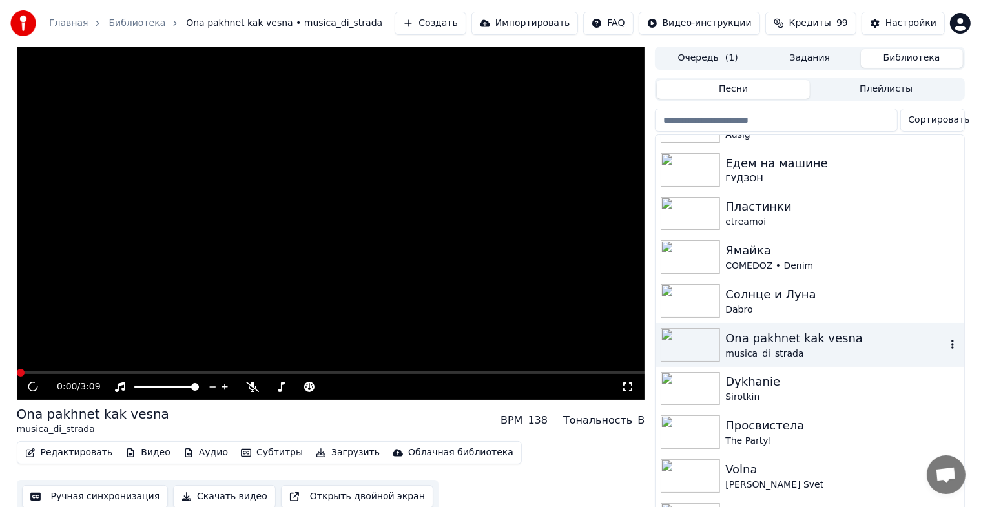
click at [689, 341] on img at bounding box center [690, 345] width 59 height 34
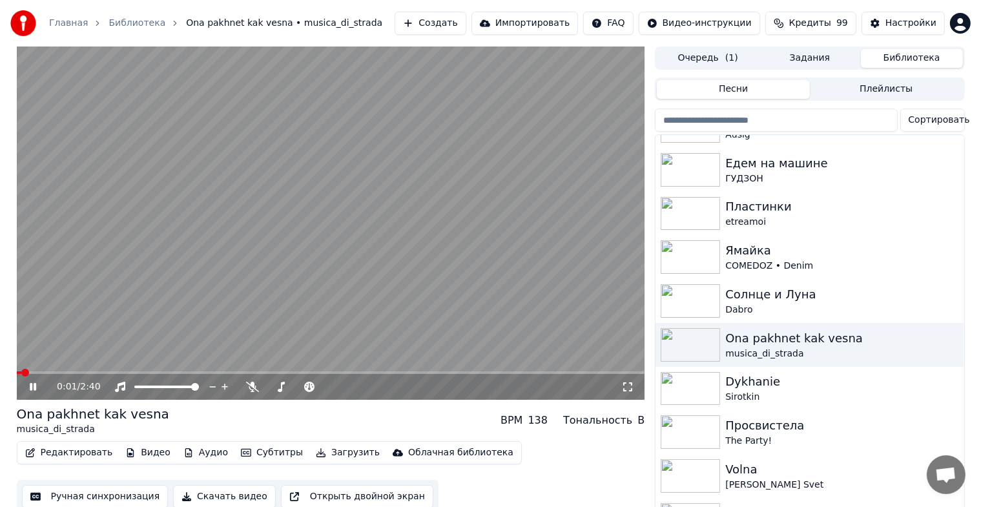
click at [628, 384] on icon at bounding box center [627, 387] width 13 height 10
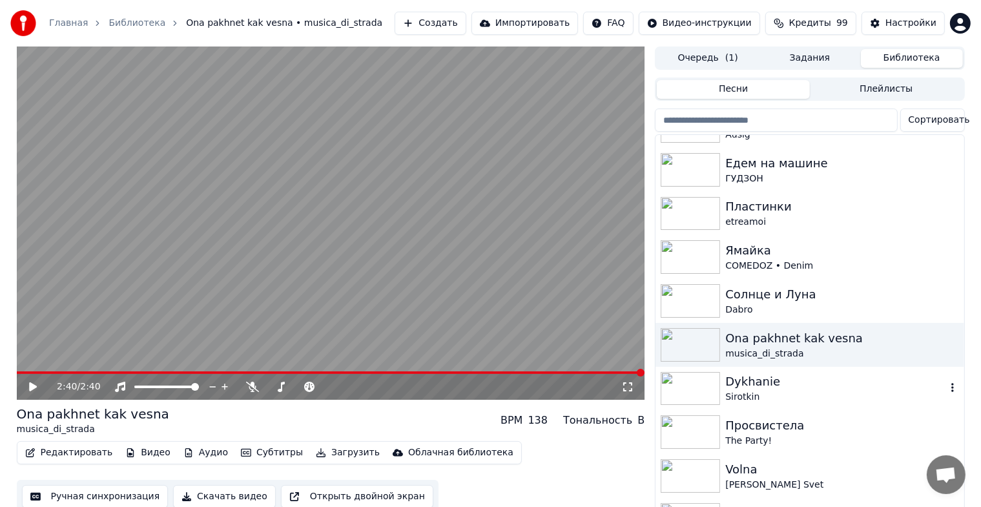
click at [707, 388] on img at bounding box center [690, 389] width 59 height 34
click at [707, 389] on img at bounding box center [690, 389] width 59 height 34
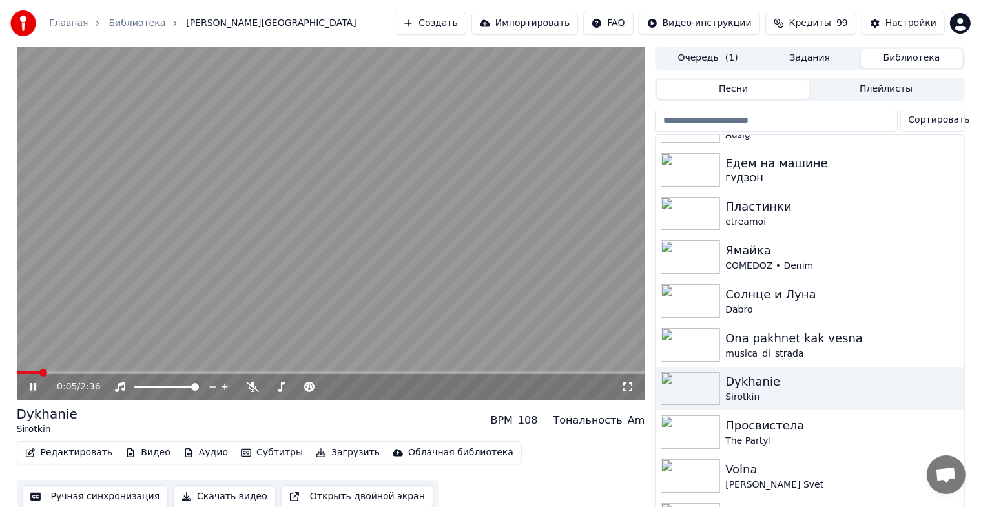
click at [629, 382] on icon at bounding box center [627, 387] width 13 height 10
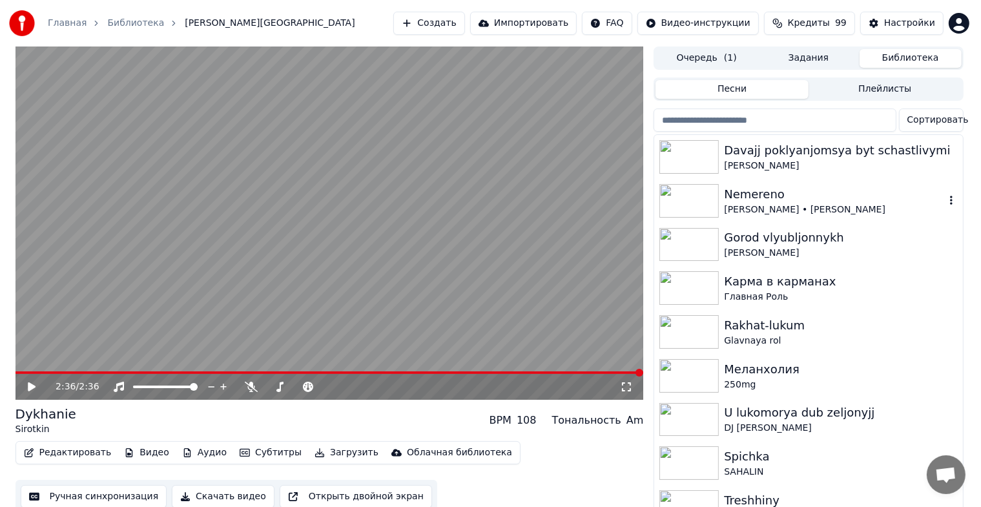
scroll to position [16, 0]
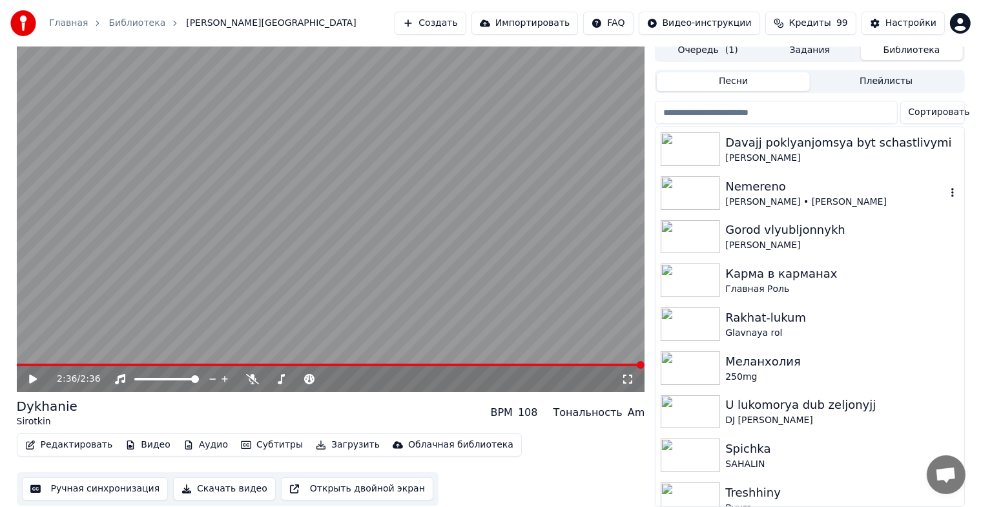
click at [696, 186] on img at bounding box center [690, 193] width 59 height 34
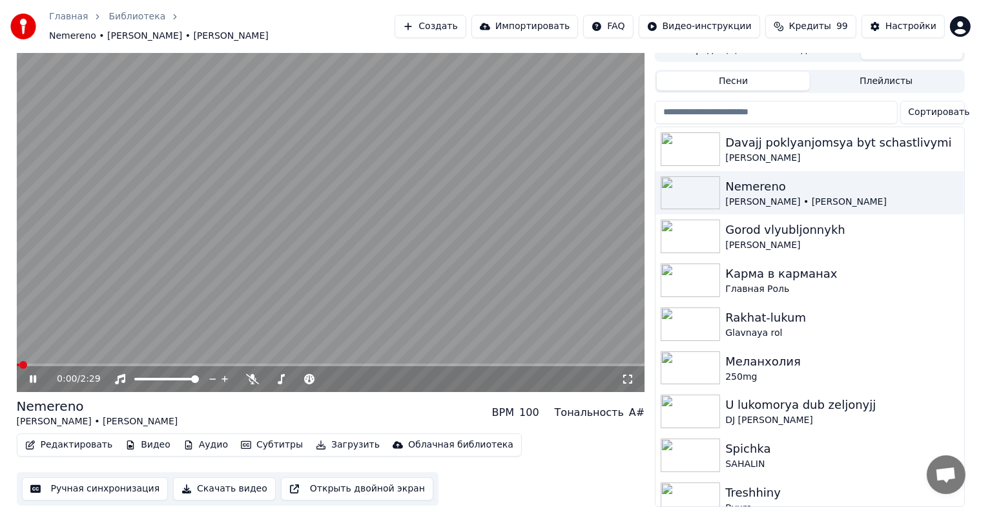
click at [624, 375] on icon at bounding box center [627, 379] width 9 height 9
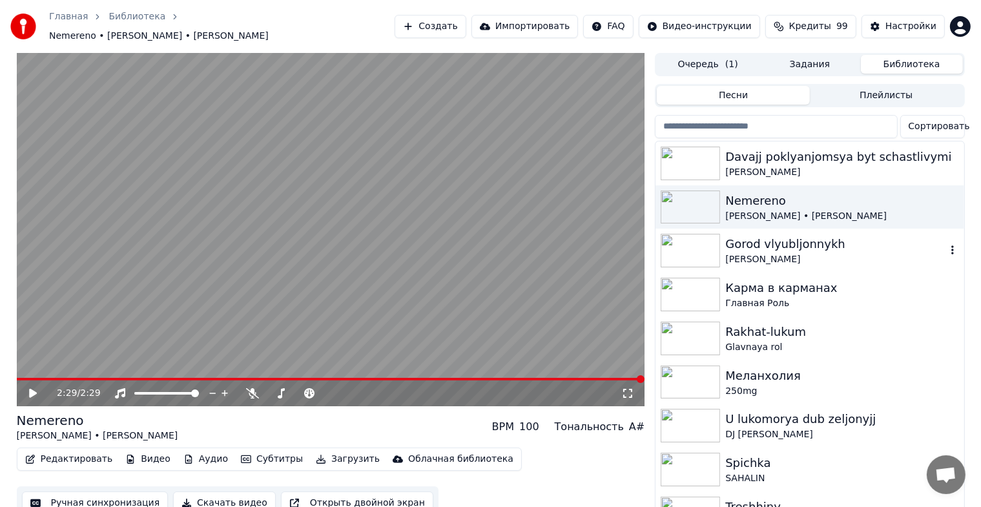
click at [678, 234] on img at bounding box center [690, 251] width 59 height 34
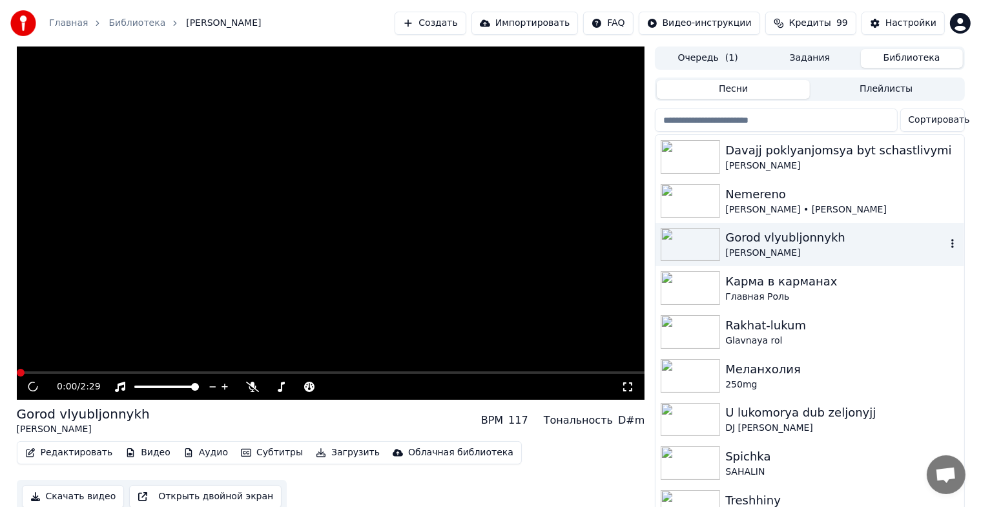
click at [678, 230] on img at bounding box center [690, 245] width 59 height 34
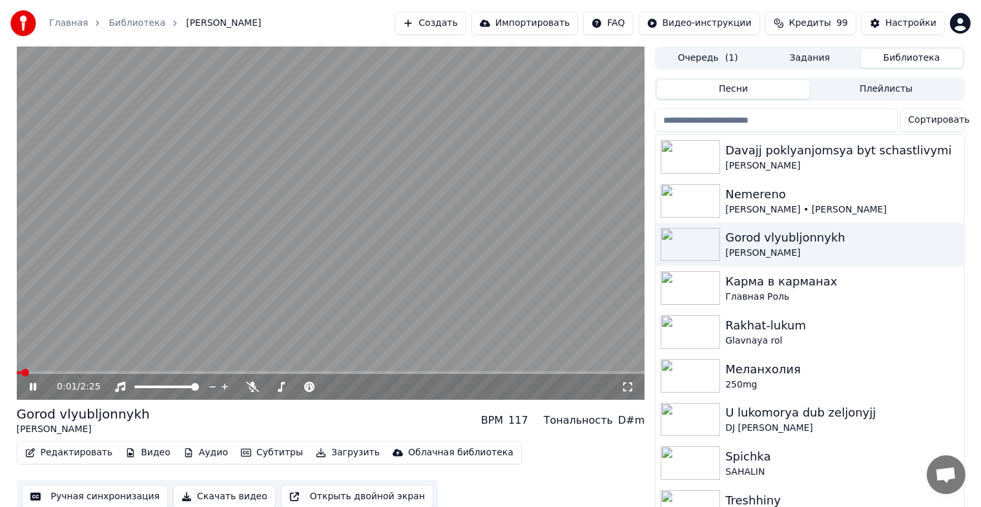
click at [623, 386] on icon at bounding box center [627, 387] width 13 height 10
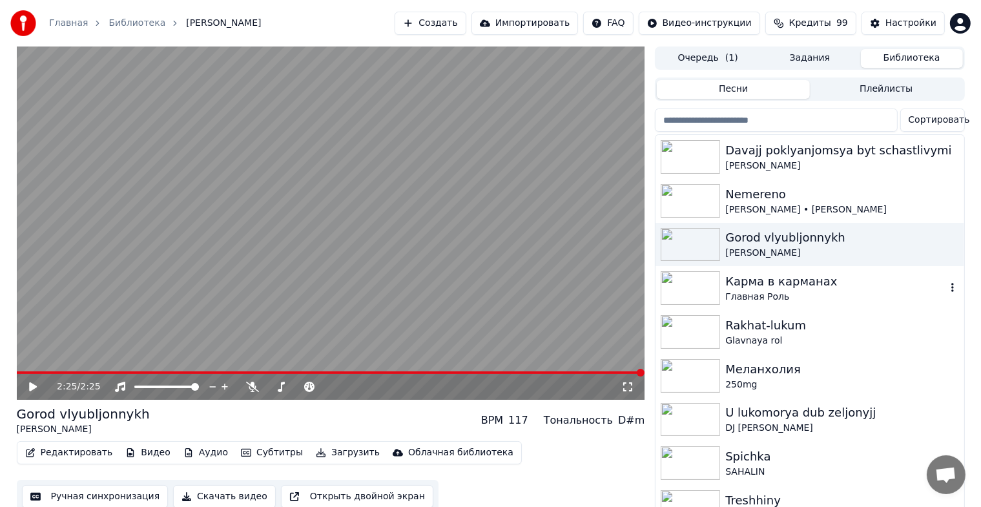
click at [683, 287] on img at bounding box center [690, 288] width 59 height 34
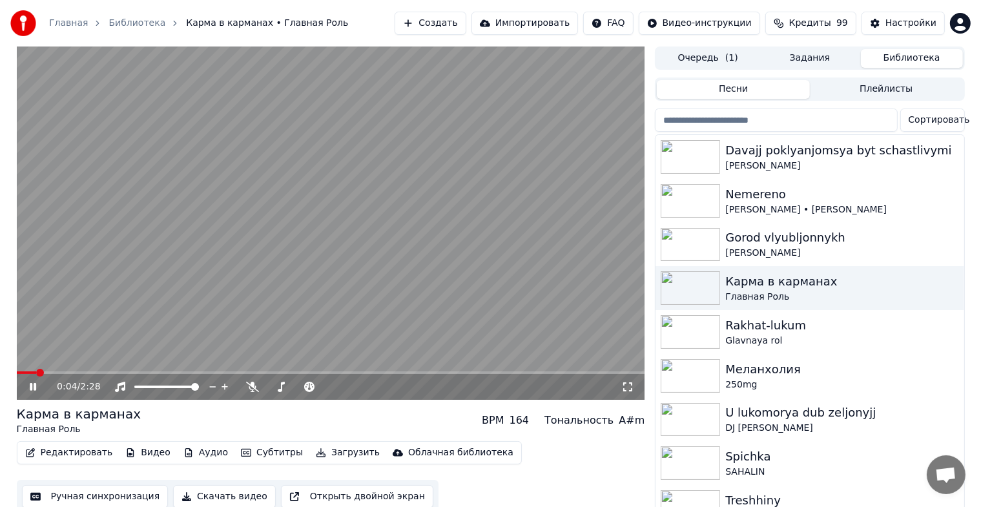
click at [629, 391] on icon at bounding box center [627, 387] width 13 height 10
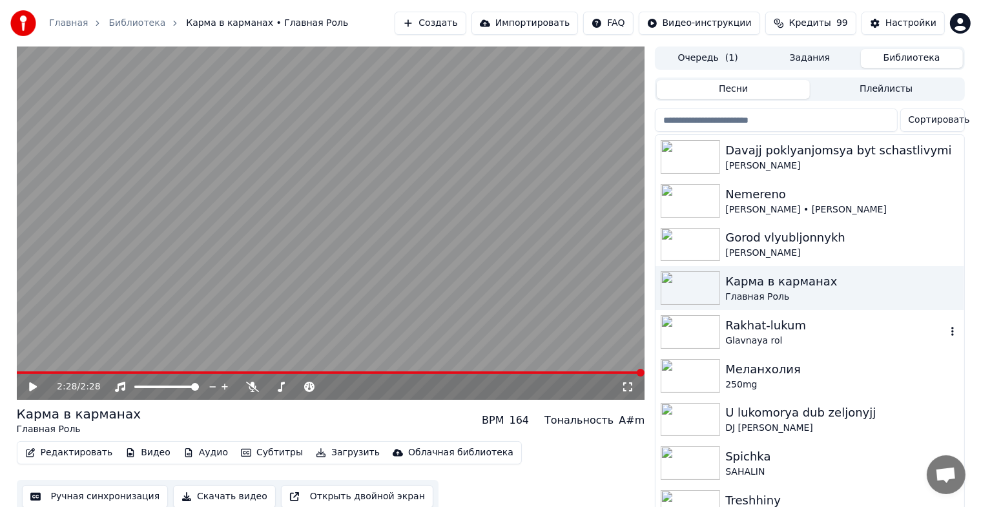
click at [674, 342] on img at bounding box center [690, 332] width 59 height 34
click at [674, 341] on img at bounding box center [690, 332] width 59 height 34
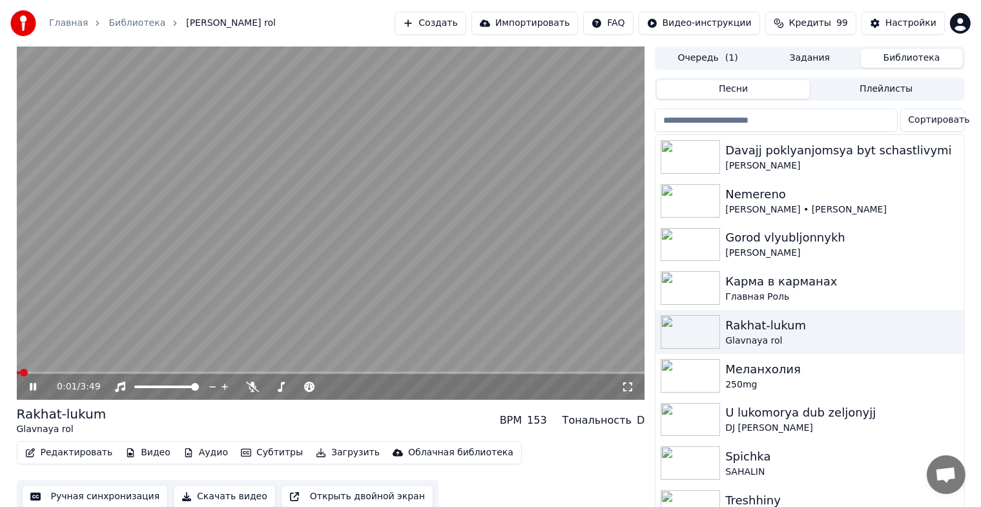
click at [628, 388] on icon at bounding box center [627, 387] width 13 height 10
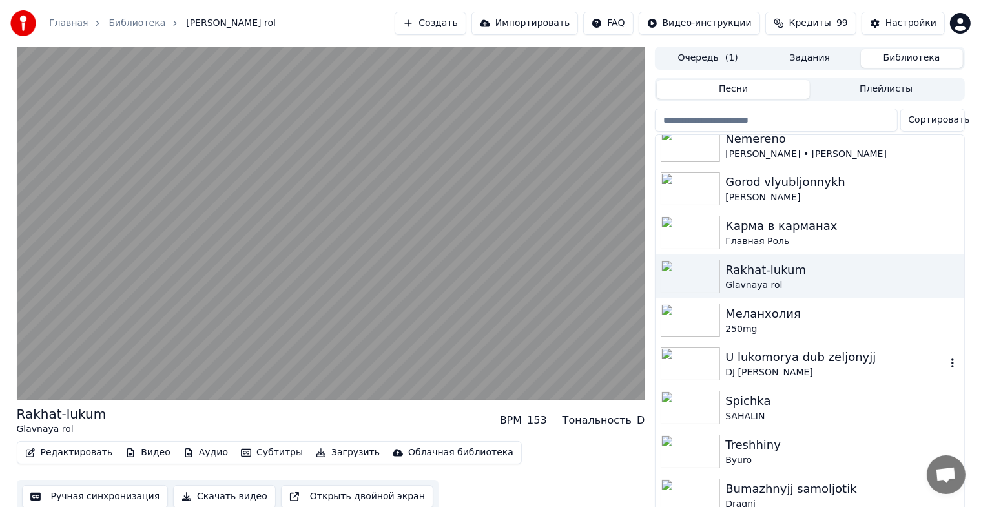
scroll to position [129, 0]
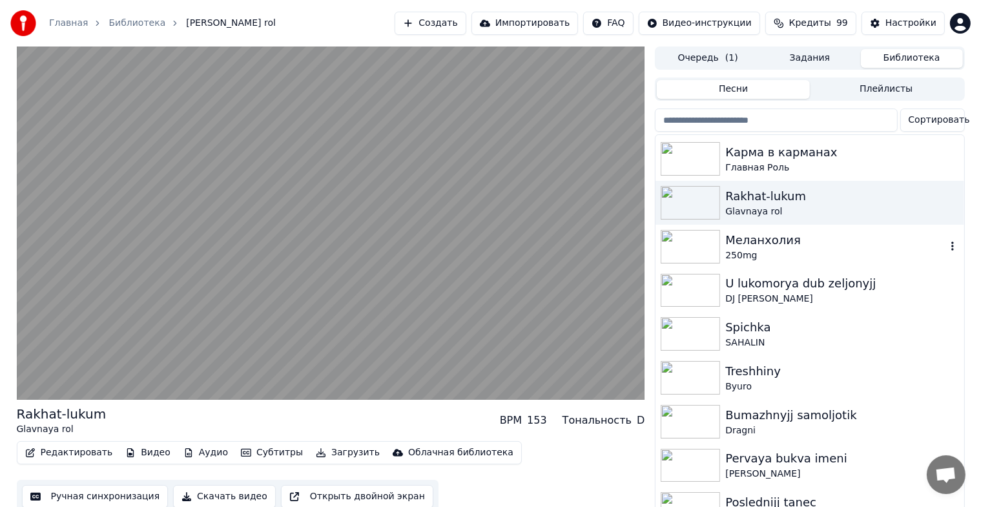
click at [692, 234] on img at bounding box center [690, 247] width 59 height 34
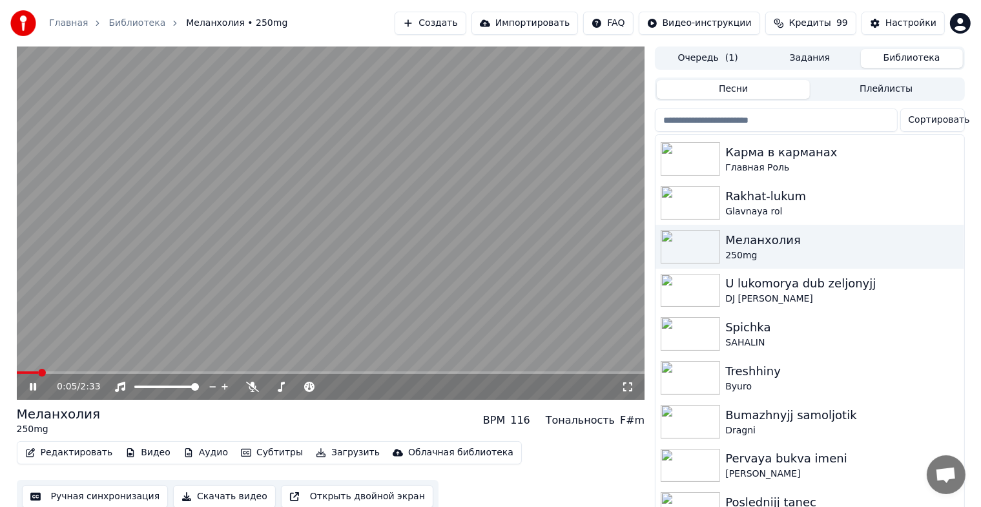
click at [628, 383] on icon at bounding box center [627, 387] width 13 height 10
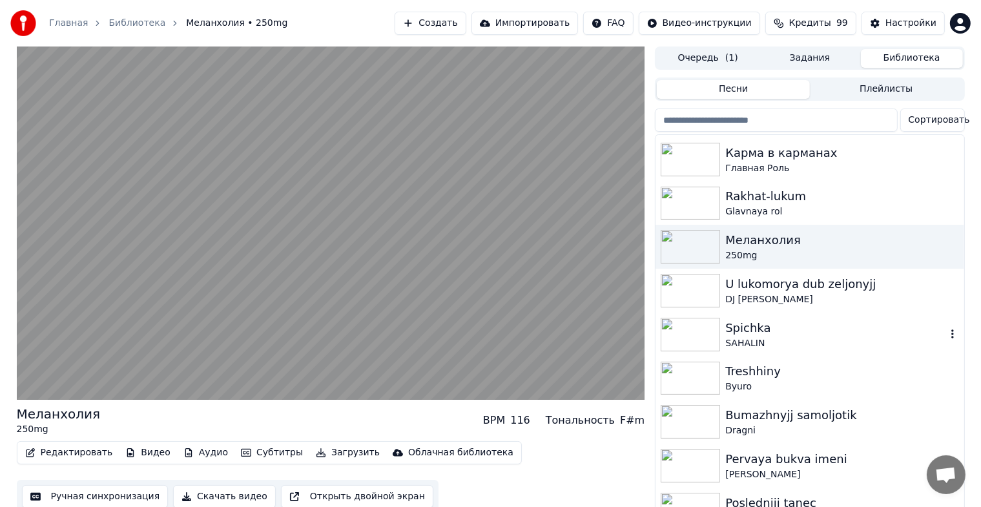
click at [694, 324] on img at bounding box center [690, 335] width 59 height 34
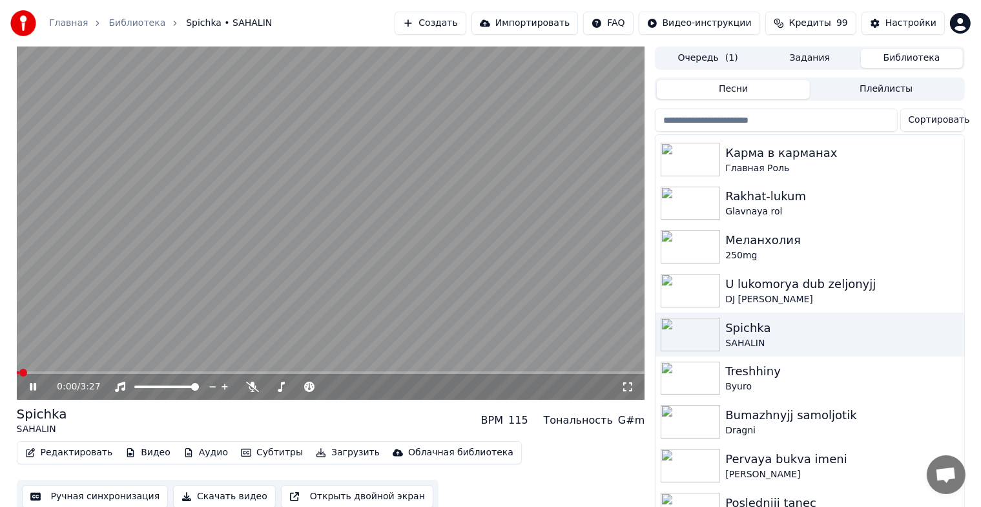
click at [629, 392] on icon at bounding box center [627, 387] width 13 height 10
